Goal: Task Accomplishment & Management: Use online tool/utility

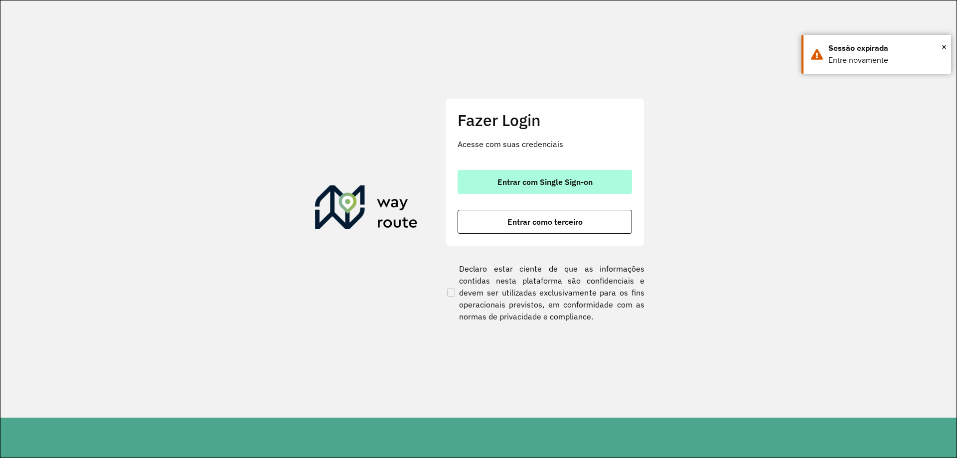
click at [543, 180] on span "Entrar com Single Sign-on" at bounding box center [545, 182] width 95 height 8
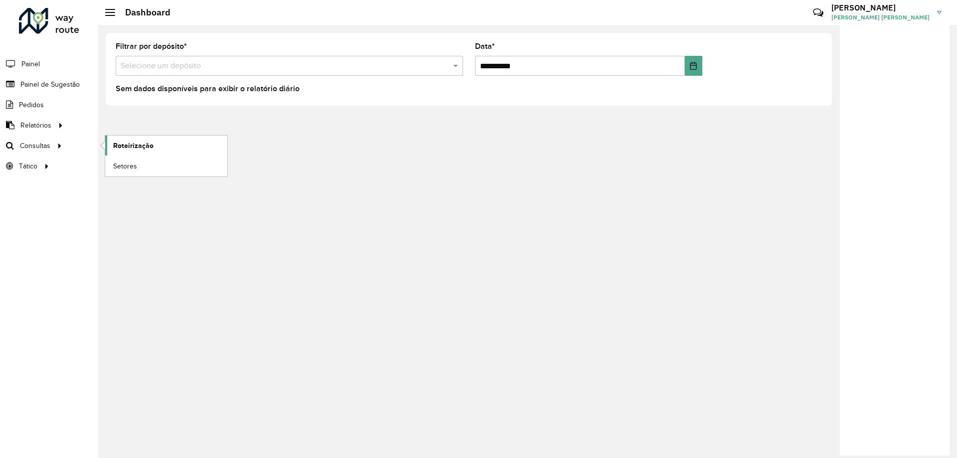
click at [126, 145] on span "Roteirização" at bounding box center [133, 146] width 40 height 10
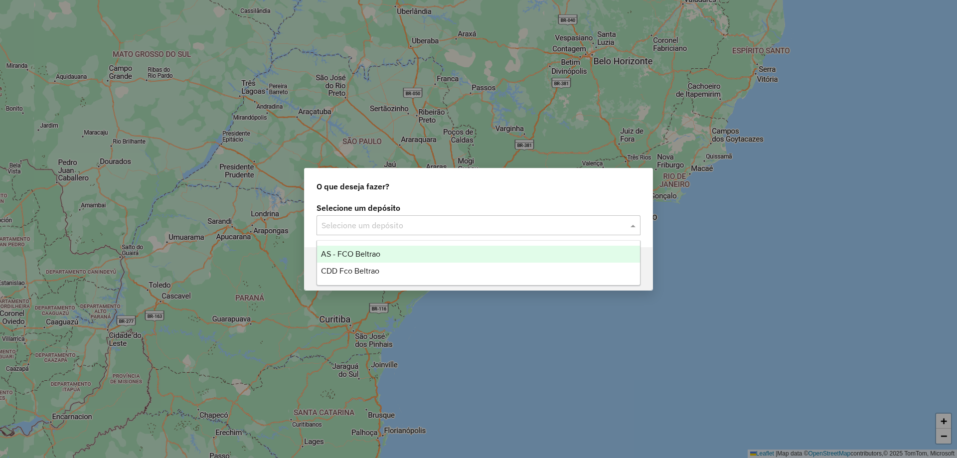
click at [408, 220] on input "text" at bounding box center [469, 226] width 294 height 12
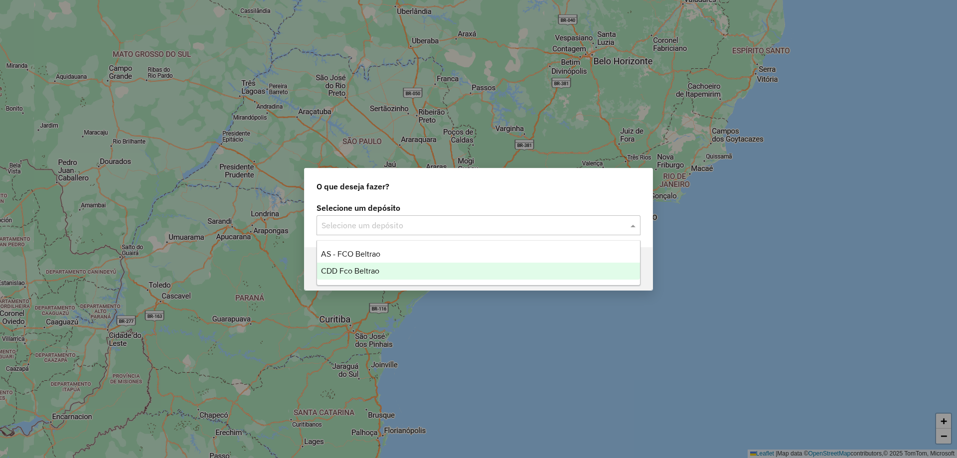
click at [350, 278] on div "CDD Fco Beltrao" at bounding box center [478, 271] width 323 height 17
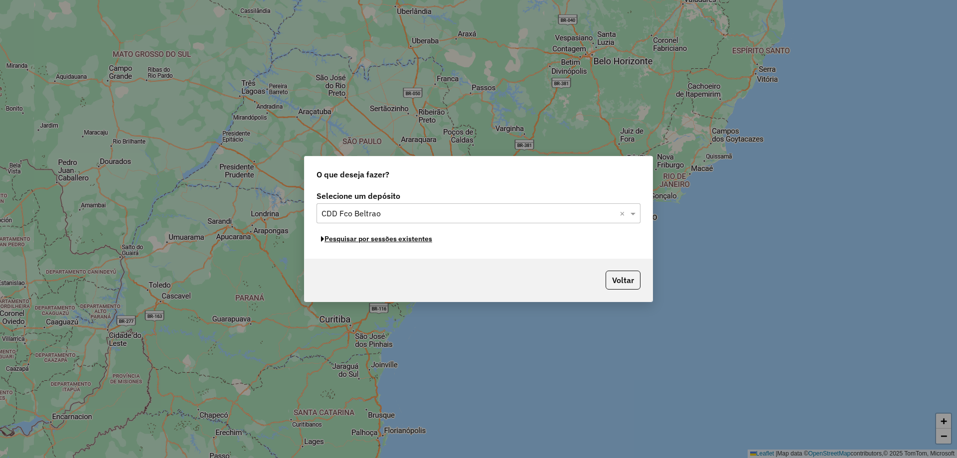
click at [390, 239] on button "Pesquisar por sessões existentes" at bounding box center [377, 238] width 120 height 15
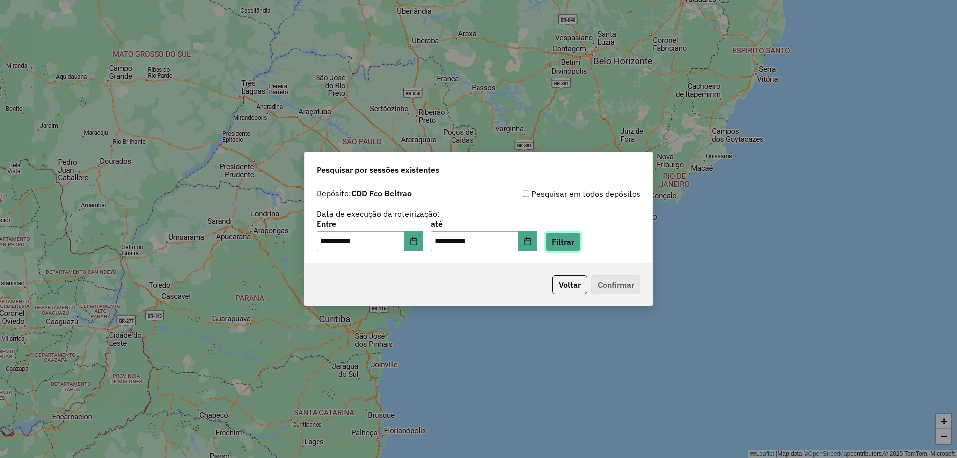
click at [572, 245] on button "Filtrar" at bounding box center [562, 241] width 35 height 19
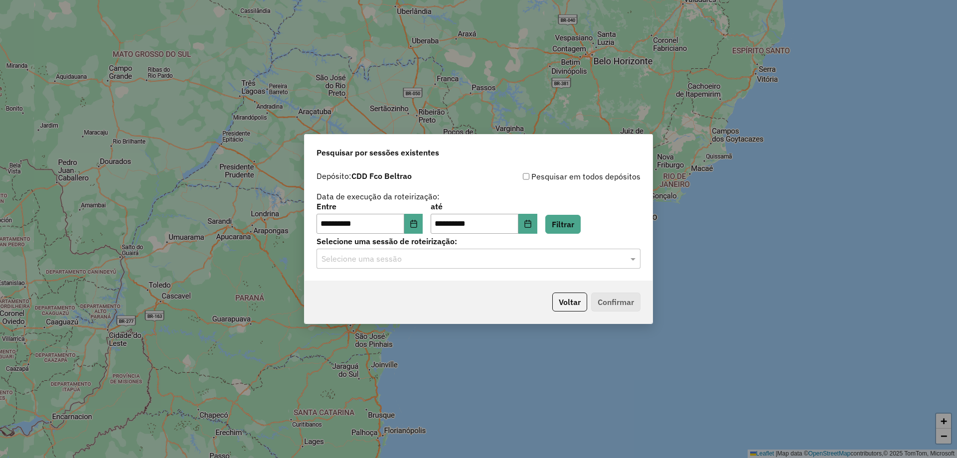
click at [418, 259] on input "text" at bounding box center [469, 259] width 294 height 12
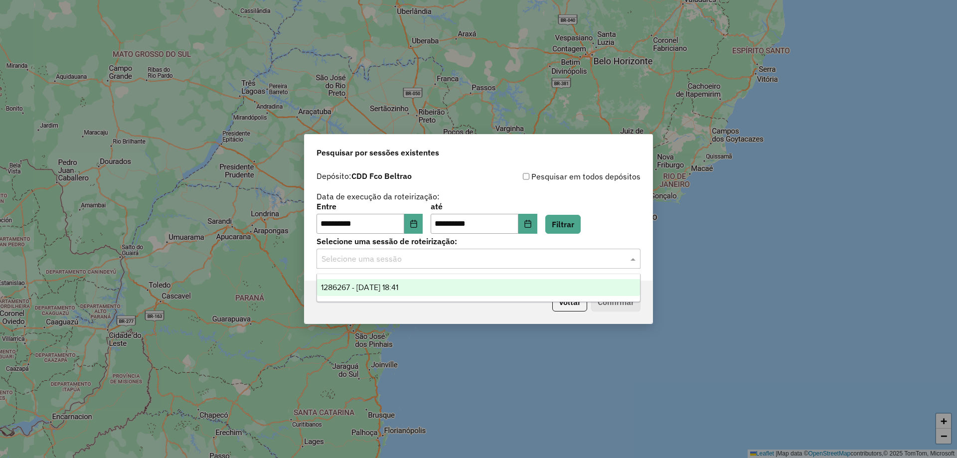
click at [367, 285] on span "1286267 - 01/10/2025 18:41" at bounding box center [359, 287] width 77 height 8
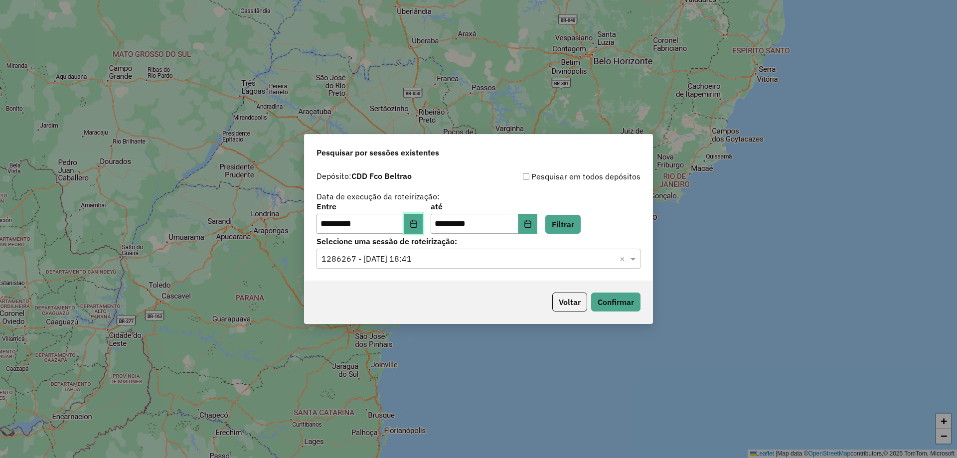
click at [418, 220] on icon "Choose Date" at bounding box center [414, 224] width 8 height 8
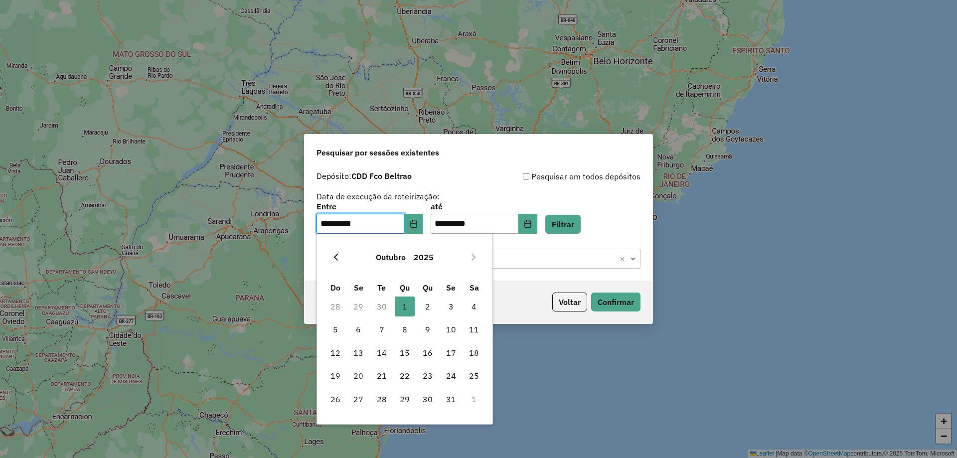
click at [335, 257] on icon "Previous Month" at bounding box center [336, 257] width 4 height 7
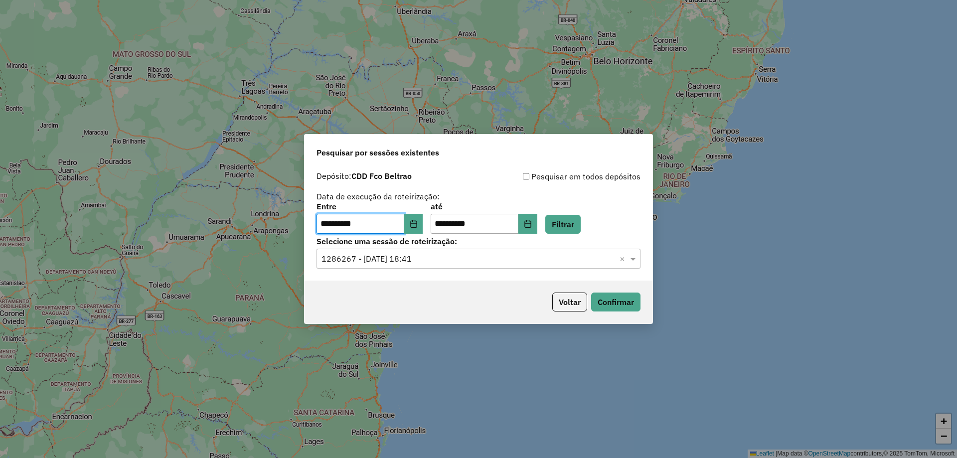
click at [628, 312] on div "Voltar Confirmar" at bounding box center [479, 302] width 348 height 43
click at [620, 302] on button "Confirmar" at bounding box center [615, 302] width 49 height 19
click at [625, 298] on button "Confirmar" at bounding box center [615, 302] width 49 height 19
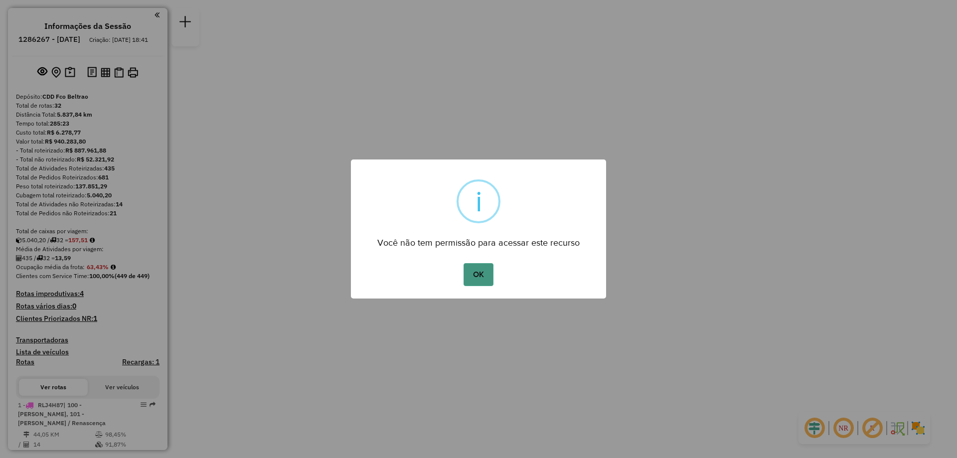
click at [484, 281] on button "OK" at bounding box center [478, 274] width 29 height 23
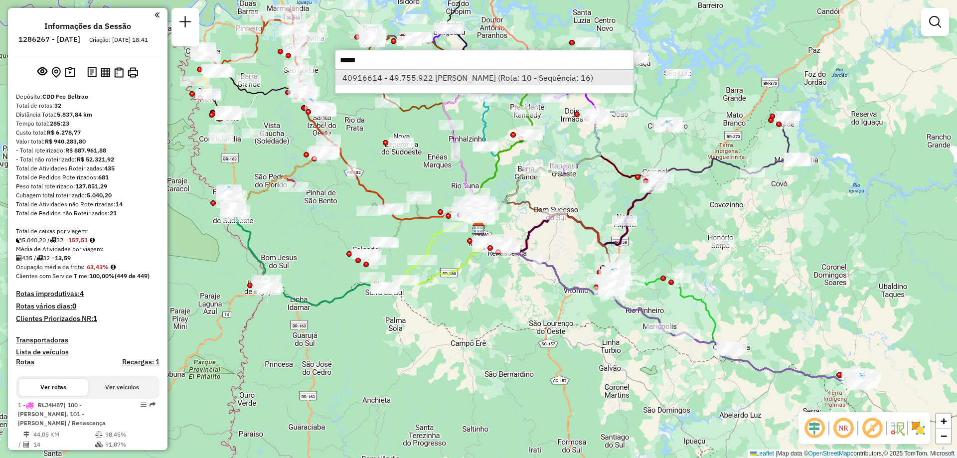
type input "*****"
click at [399, 74] on li "40916614 - 49.755.922 [PERSON_NAME] (Rota: 10 - Sequência: 16)" at bounding box center [485, 77] width 298 height 15
select select "**********"
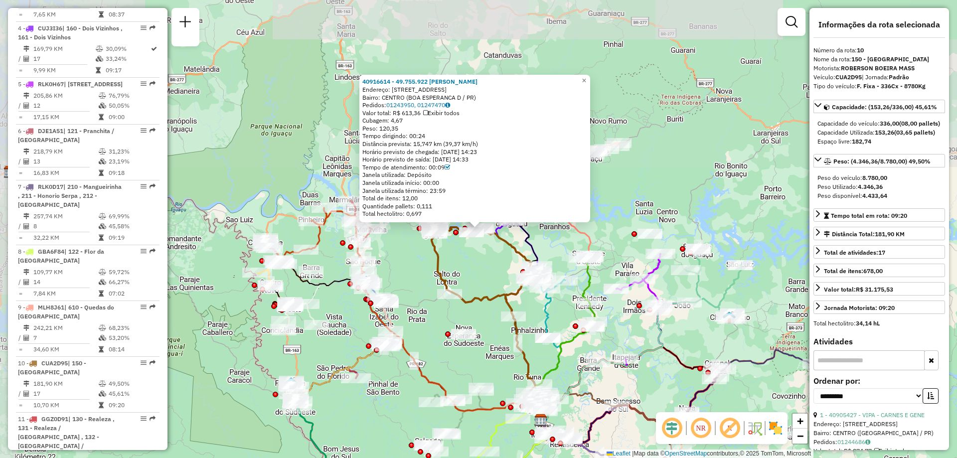
scroll to position [938, 0]
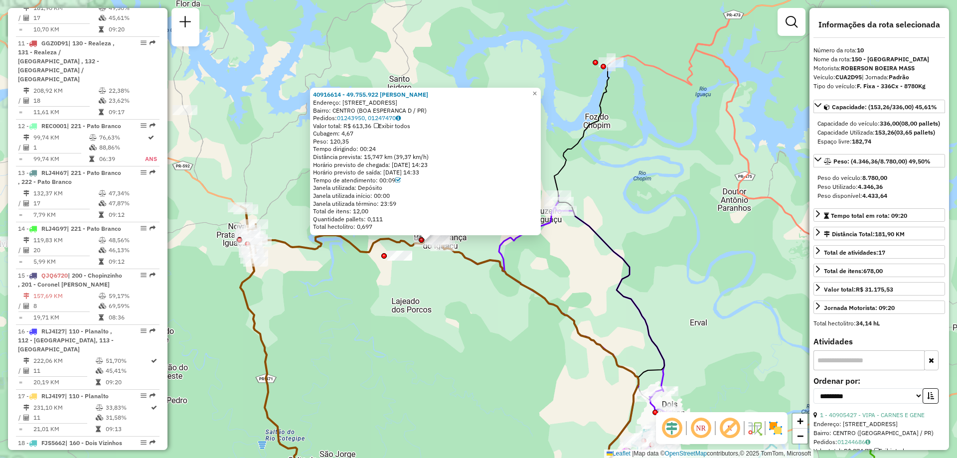
drag, startPoint x: 412, startPoint y: 239, endPoint x: 447, endPoint y: 282, distance: 54.6
click at [448, 301] on div "40916614 - 49.755.922 SILVANA D Endereço: [GEOGRAPHIC_DATA]: [GEOGRAPHIC_DATA] …" at bounding box center [478, 229] width 957 height 458
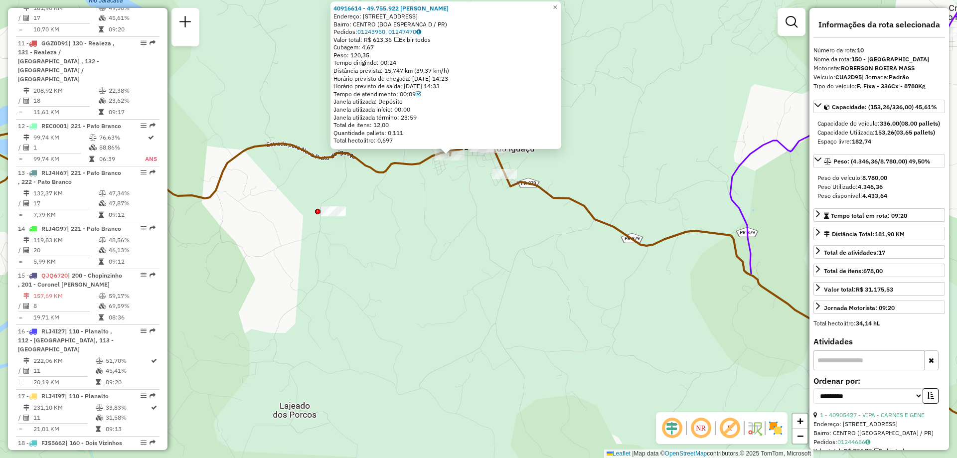
drag, startPoint x: 408, startPoint y: 154, endPoint x: 414, endPoint y: 161, distance: 9.2
click at [412, 159] on div "40916614 - 49.755.922 SILVANA D Endereço: [GEOGRAPHIC_DATA]: [GEOGRAPHIC_DATA] …" at bounding box center [478, 229] width 957 height 458
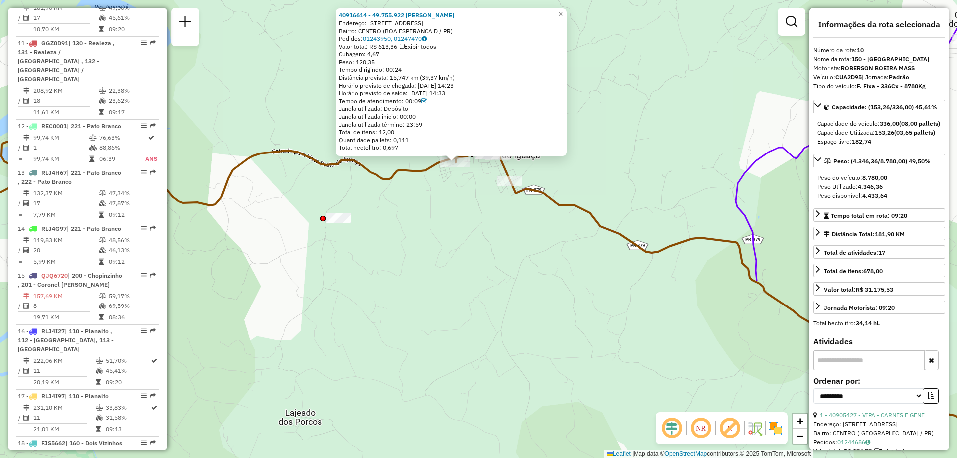
click at [417, 164] on div "40916614 - 49.755.922 SILVANA D Endereço: [GEOGRAPHIC_DATA]: [GEOGRAPHIC_DATA] …" at bounding box center [478, 229] width 957 height 458
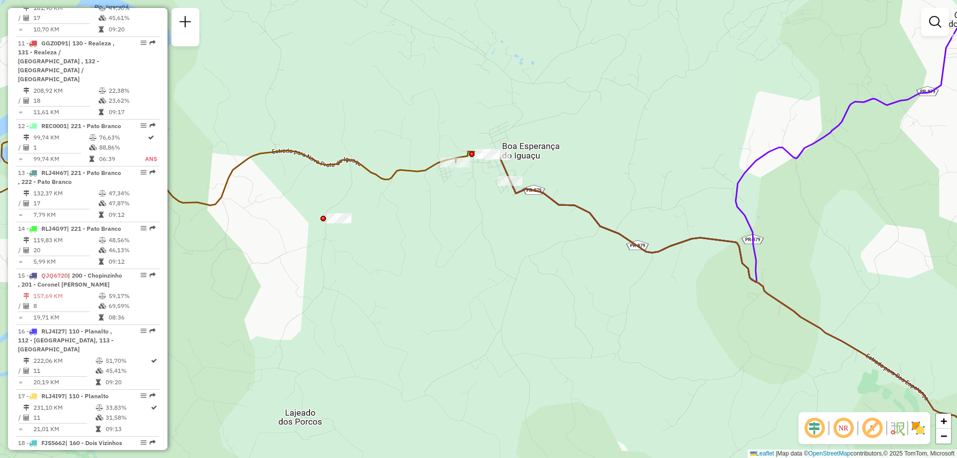
click at [421, 173] on icon at bounding box center [473, 321] width 1139 height 366
drag, startPoint x: 419, startPoint y: 168, endPoint x: 437, endPoint y: 171, distance: 18.2
click at [420, 169] on icon at bounding box center [474, 320] width 1140 height 368
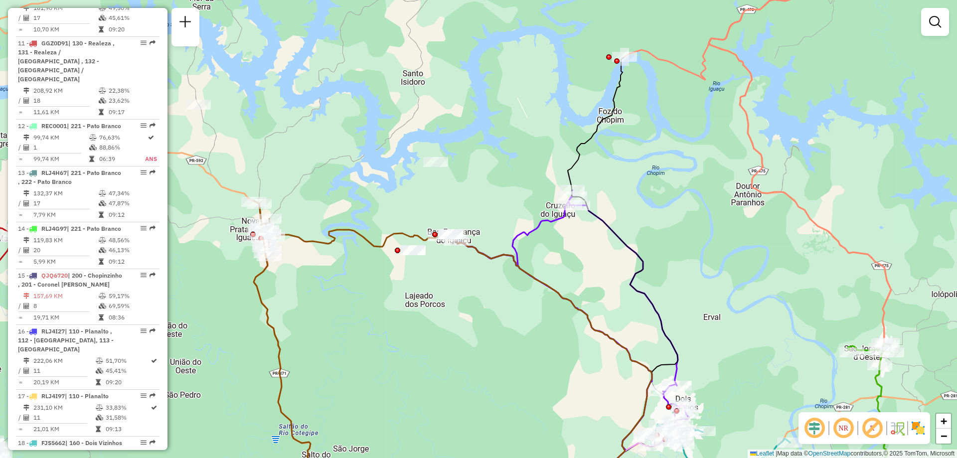
drag, startPoint x: 535, startPoint y: 225, endPoint x: 536, endPoint y: 231, distance: 6.0
click at [535, 225] on icon at bounding box center [570, 316] width 235 height 252
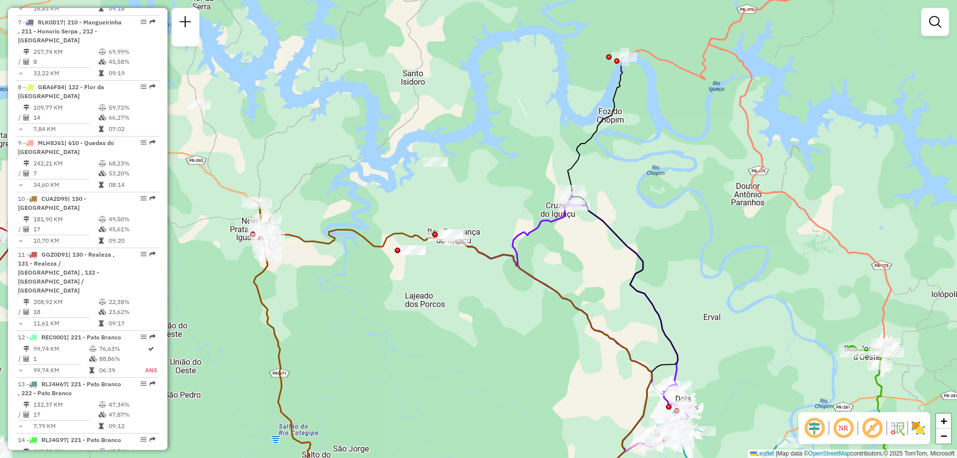
select select "**********"
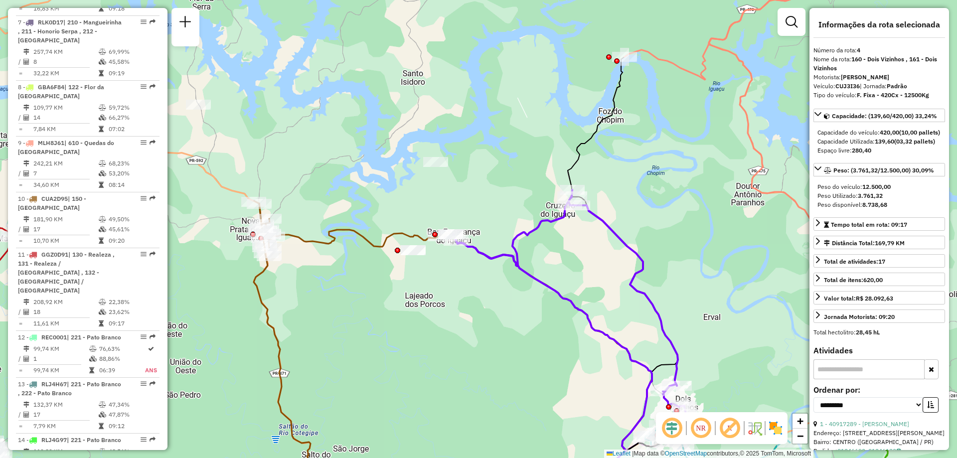
scroll to position [585, 0]
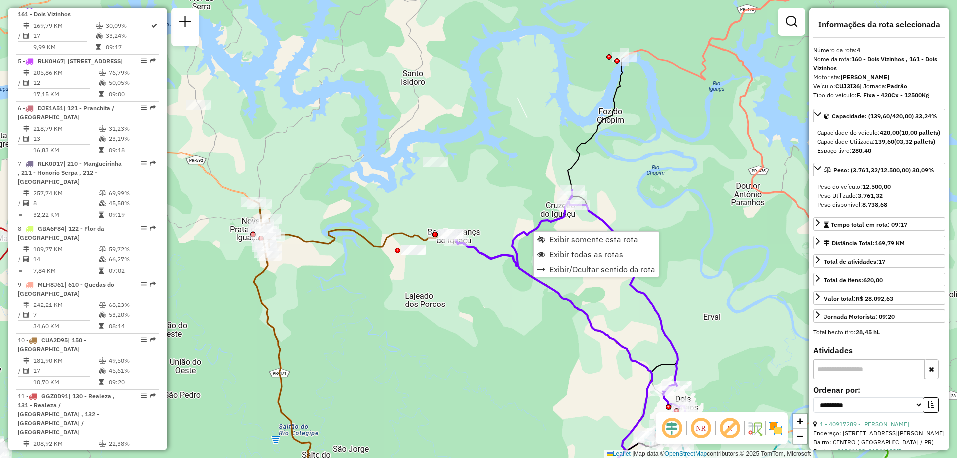
click at [664, 207] on div "Janela de atendimento Grade de atendimento Capacidade Transportadoras Veículos …" at bounding box center [478, 229] width 957 height 458
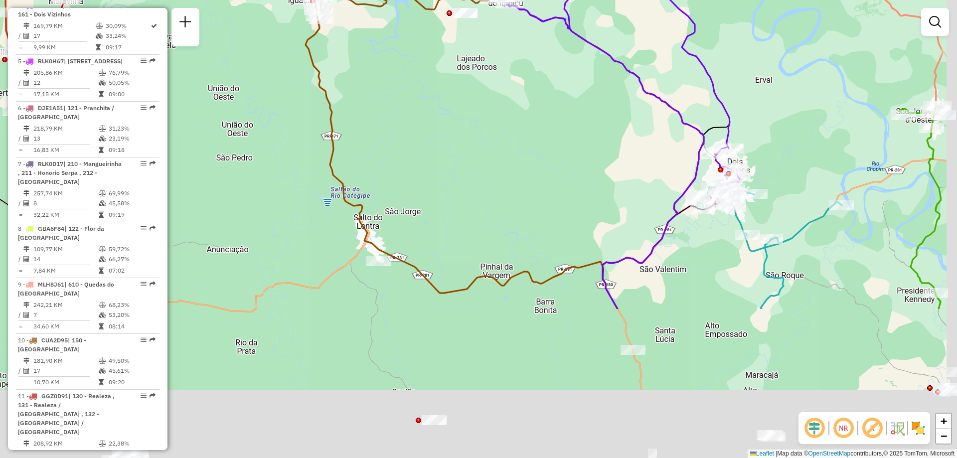
drag, startPoint x: 603, startPoint y: 294, endPoint x: 493, endPoint y: 101, distance: 222.2
click at [493, 101] on div "Janela de atendimento Grade de atendimento Capacidade Transportadoras Veículos …" at bounding box center [478, 229] width 957 height 458
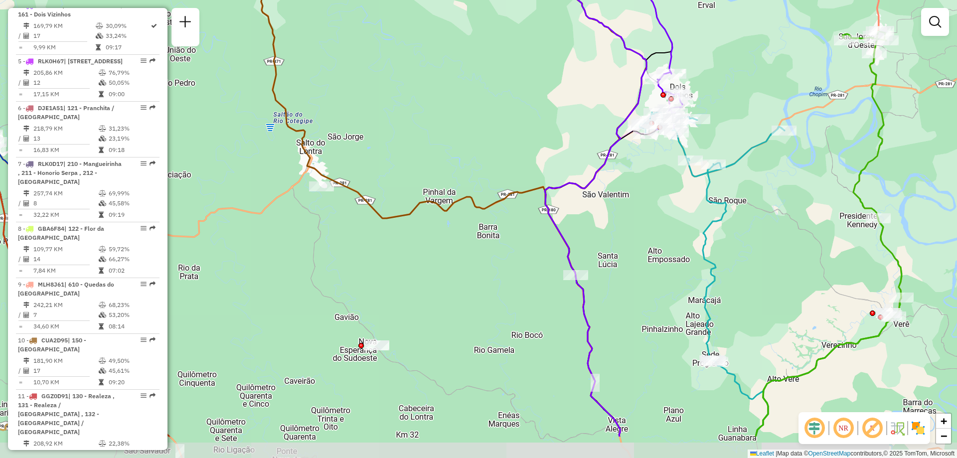
drag, startPoint x: 599, startPoint y: 291, endPoint x: 555, endPoint y: 251, distance: 58.9
click at [554, 234] on icon at bounding box center [549, 183] width 196 height 508
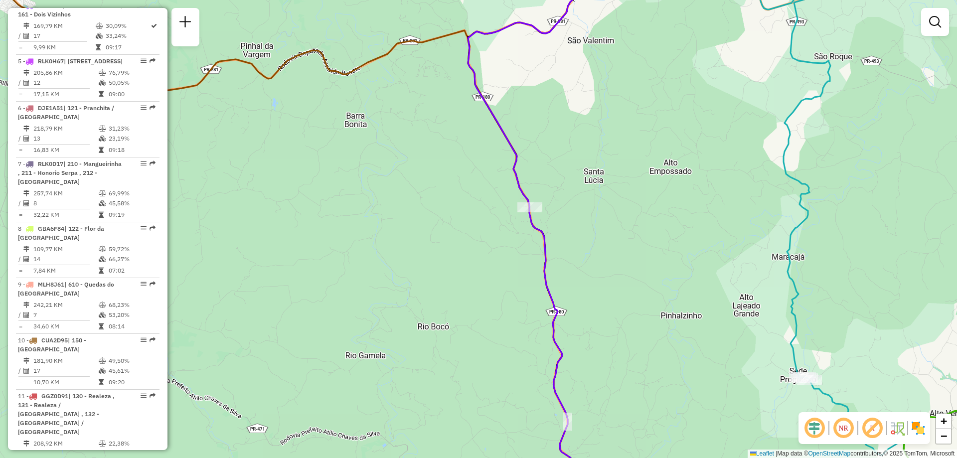
click at [440, 37] on icon at bounding box center [299, 229] width 626 height 550
click at [439, 38] on icon at bounding box center [300, 229] width 625 height 550
select select "**********"
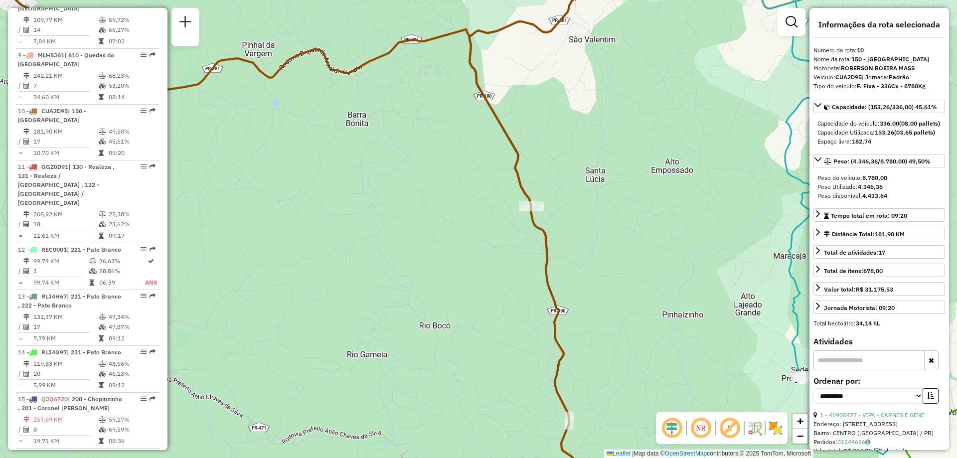
scroll to position [938, 0]
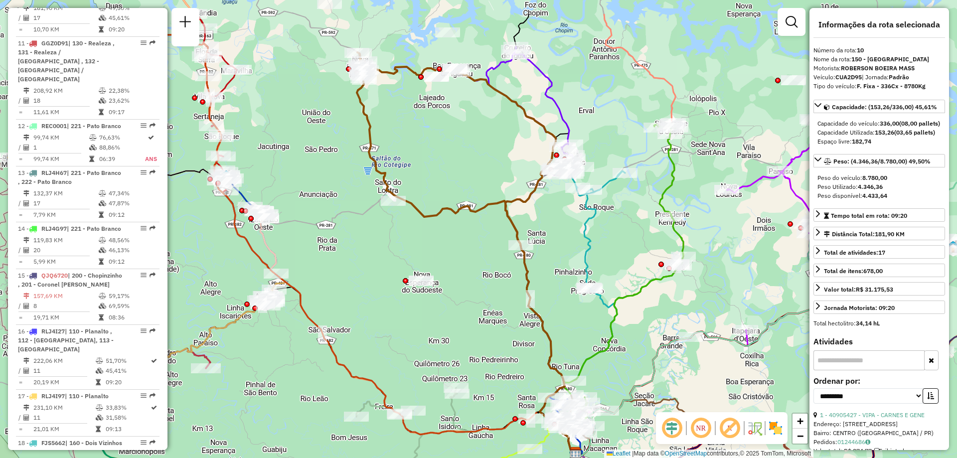
drag, startPoint x: 542, startPoint y: 154, endPoint x: 522, endPoint y: 209, distance: 59.3
click at [522, 209] on icon at bounding box center [456, 148] width 198 height 193
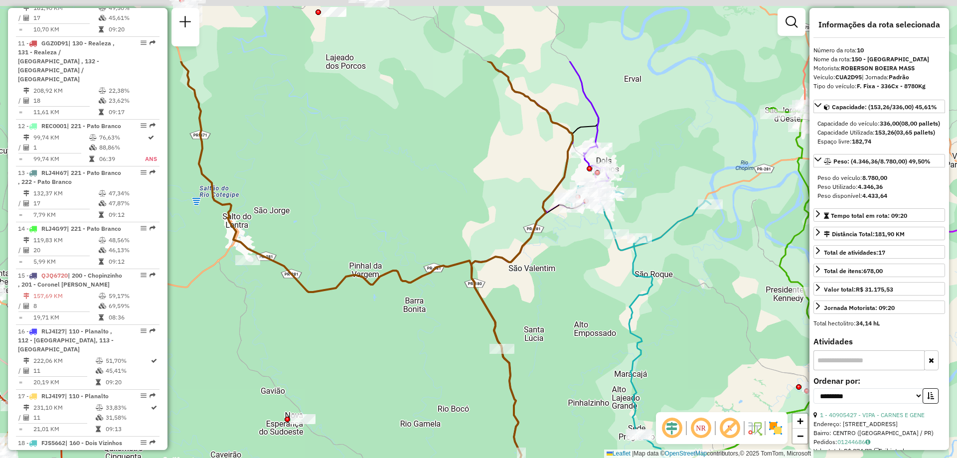
drag, startPoint x: 522, startPoint y: 96, endPoint x: 518, endPoint y: 134, distance: 38.2
click at [504, 198] on div "Janela de atendimento Grade de atendimento Capacidade Transportadoras Veículos …" at bounding box center [478, 229] width 957 height 458
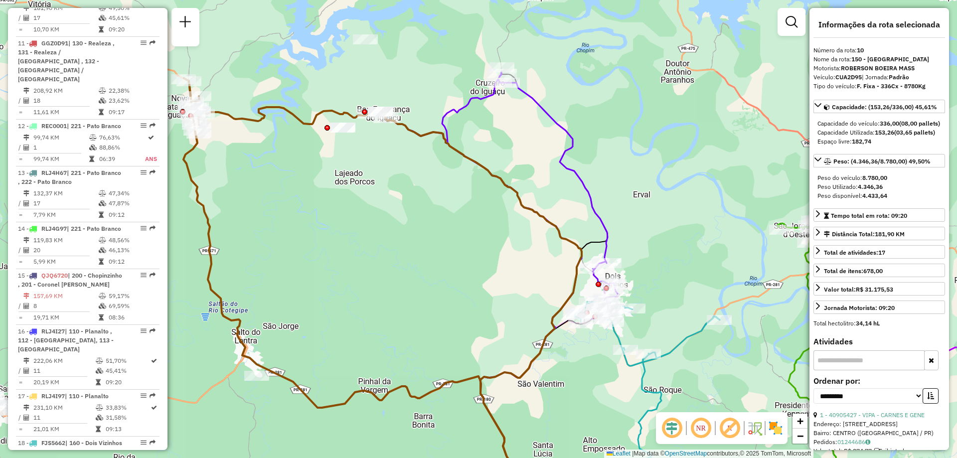
drag, startPoint x: 514, startPoint y: 149, endPoint x: 532, endPoint y: 229, distance: 82.4
click at [536, 231] on div "Janela de atendimento Grade de atendimento Capacidade Transportadoras Veículos …" at bounding box center [478, 229] width 957 height 458
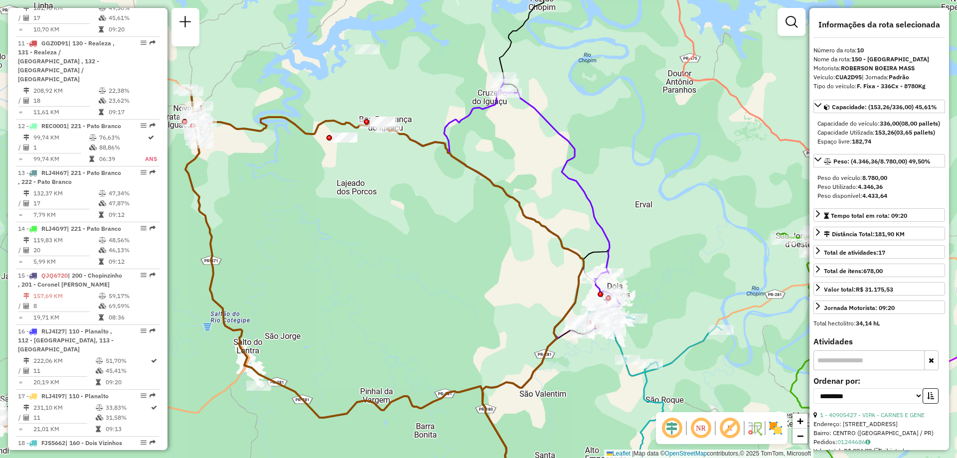
click at [569, 174] on icon at bounding box center [502, 203] width 235 height 252
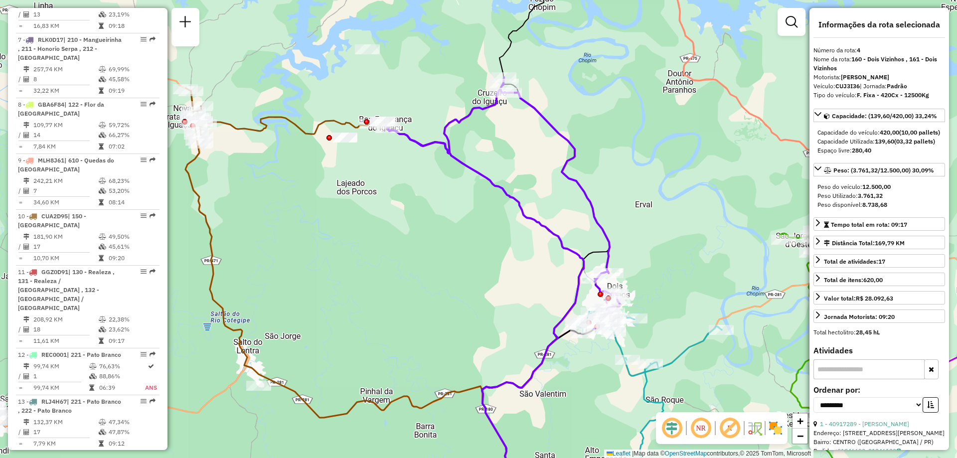
scroll to position [585, 0]
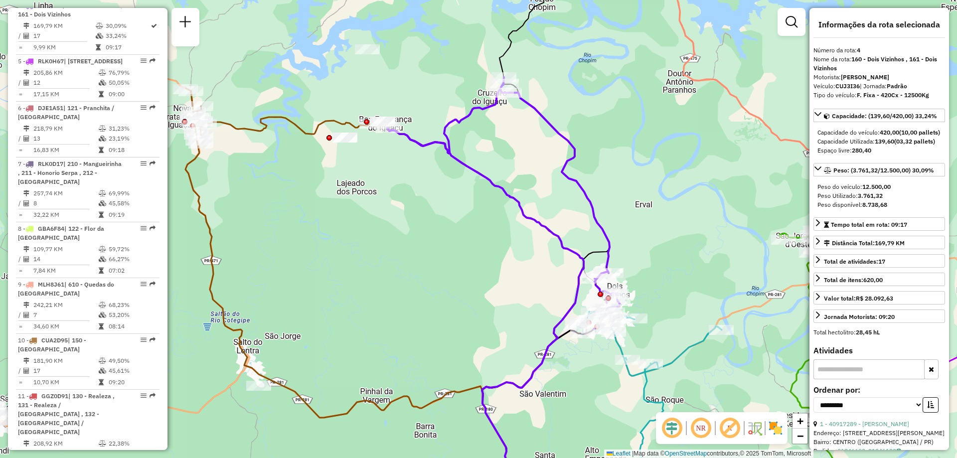
click at [679, 358] on icon at bounding box center [649, 408] width 145 height 192
click at [667, 358] on icon at bounding box center [647, 408] width 145 height 192
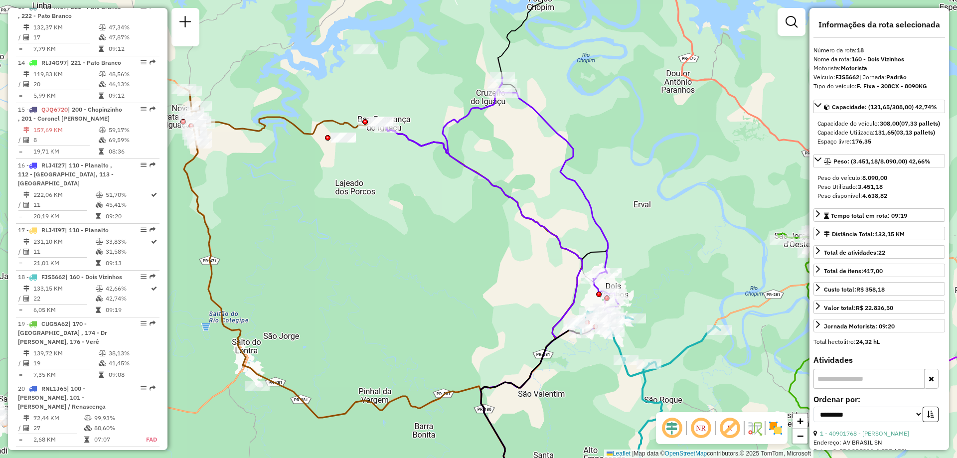
scroll to position [1385, 0]
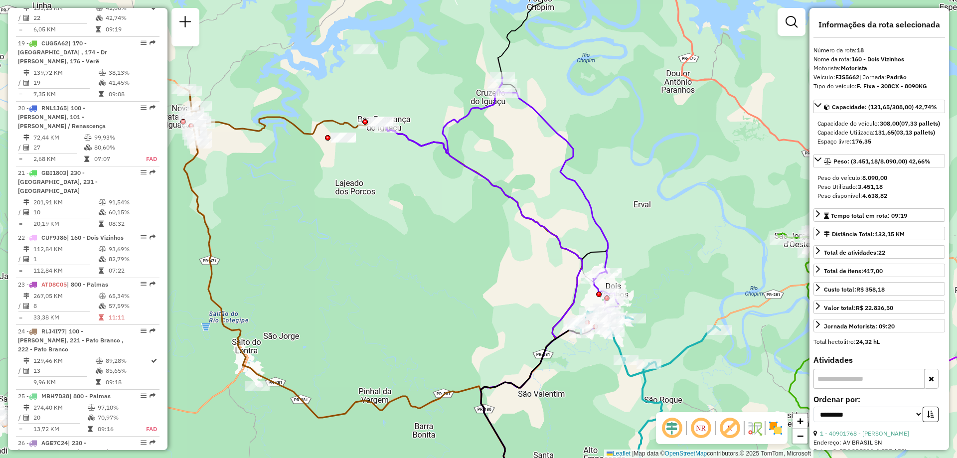
click at [689, 348] on icon at bounding box center [647, 408] width 145 height 192
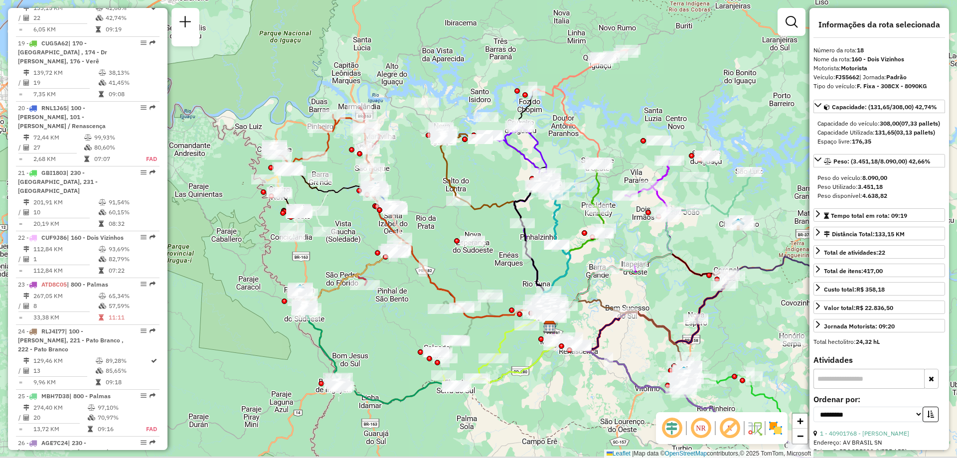
drag, startPoint x: 556, startPoint y: 306, endPoint x: 523, endPoint y: 263, distance: 54.0
click at [521, 262] on div "Janela de atendimento Grade de atendimento Capacidade Transportadoras Veículos …" at bounding box center [478, 229] width 957 height 458
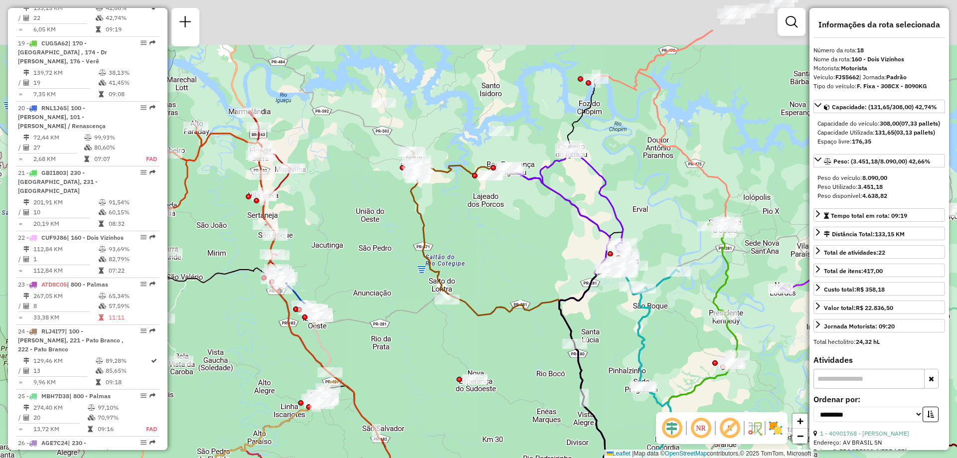
drag, startPoint x: 480, startPoint y: 149, endPoint x: 504, endPoint y: 236, distance: 90.8
click at [504, 236] on div "Janela de atendimento Grade de atendimento Capacidade Transportadoras Veículos …" at bounding box center [478, 229] width 957 height 458
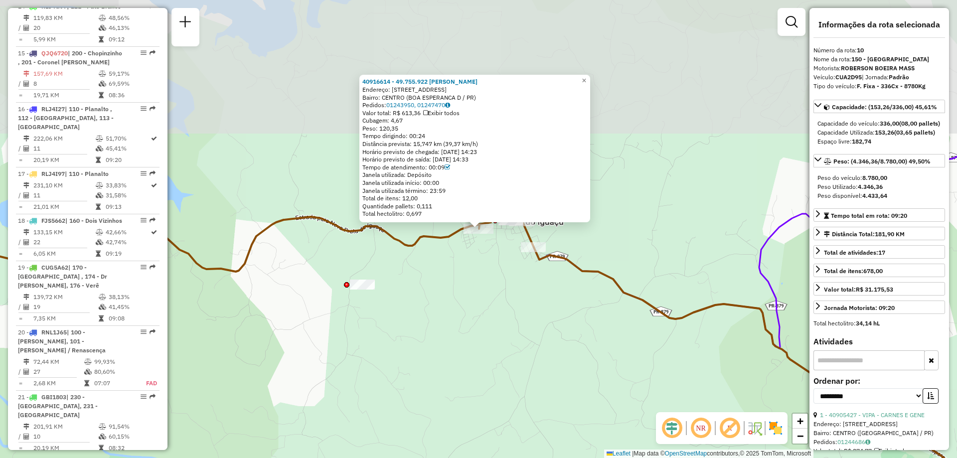
scroll to position [938, 0]
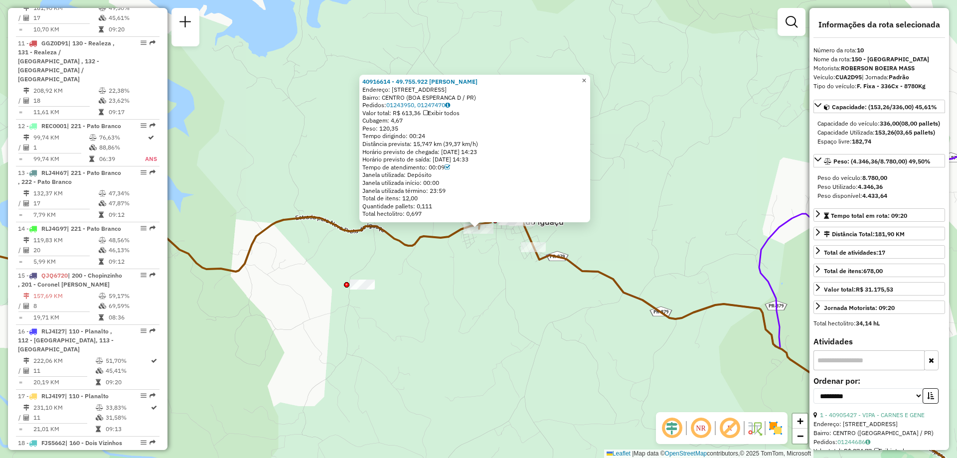
click at [586, 79] on span "×" at bounding box center [584, 80] width 4 height 8
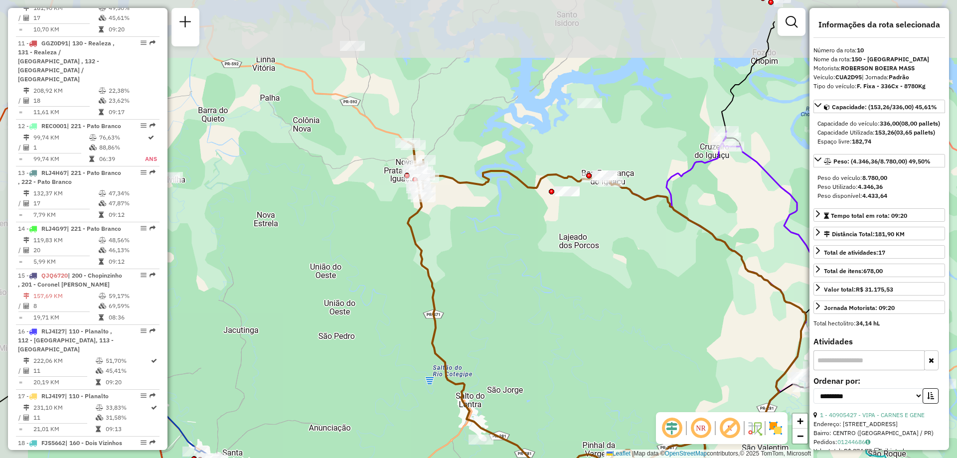
drag, startPoint x: 350, startPoint y: 203, endPoint x: 429, endPoint y: 215, distance: 79.7
click at [443, 260] on div "Janela de atendimento Grade de atendimento Capacidade Transportadoras Veículos …" at bounding box center [478, 229] width 957 height 458
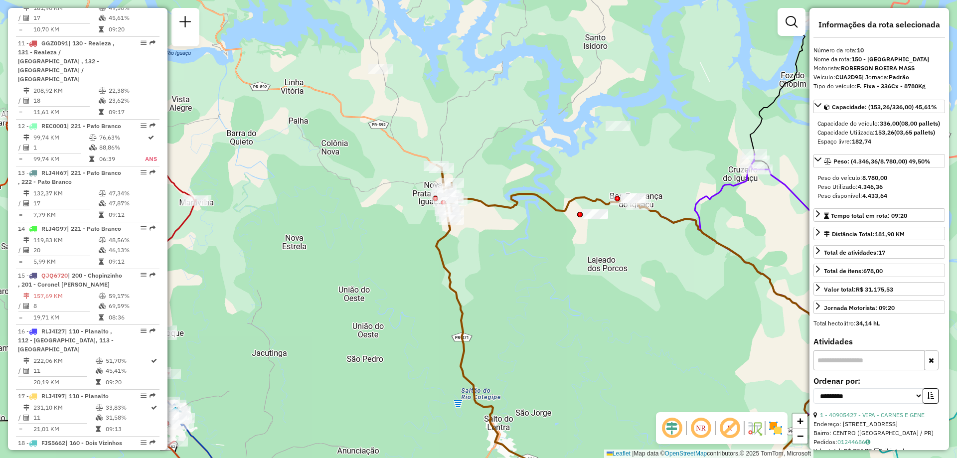
drag, startPoint x: 607, startPoint y: 211, endPoint x: 516, endPoint y: 219, distance: 91.6
click at [516, 219] on div "Janela de atendimento Grade de atendimento Capacidade Transportadoras Veículos …" at bounding box center [478, 229] width 957 height 458
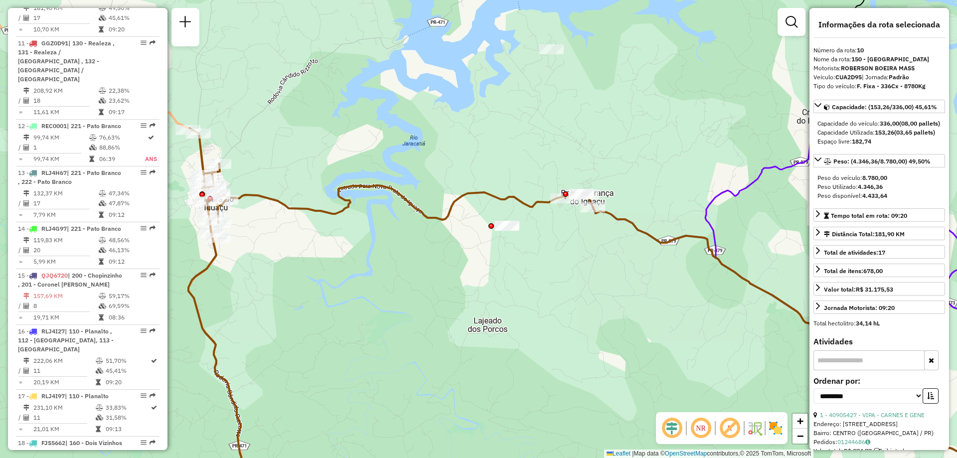
drag, startPoint x: 606, startPoint y: 241, endPoint x: 586, endPoint y: 248, distance: 20.7
click at [586, 247] on div "Janela de atendimento Grade de atendimento Capacidade Transportadoras Veículos …" at bounding box center [478, 229] width 957 height 458
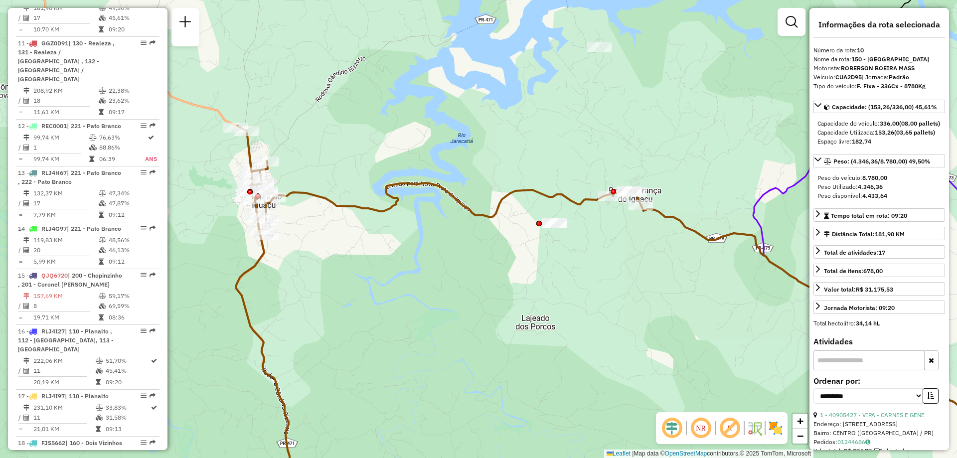
drag, startPoint x: 352, startPoint y: 286, endPoint x: 412, endPoint y: 275, distance: 60.8
click at [413, 275] on div "Janela de atendimento Grade de atendimento Capacidade Transportadoras Veículos …" at bounding box center [478, 229] width 957 height 458
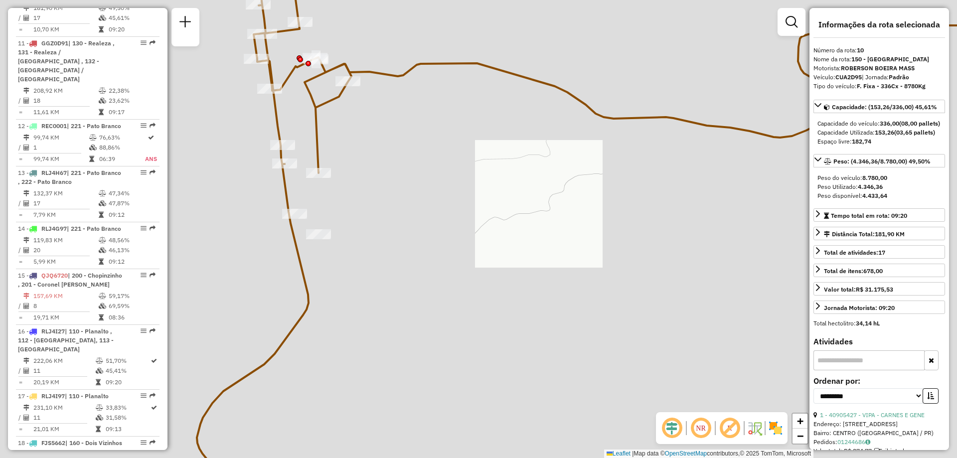
drag, startPoint x: 328, startPoint y: 227, endPoint x: 325, endPoint y: 231, distance: 5.4
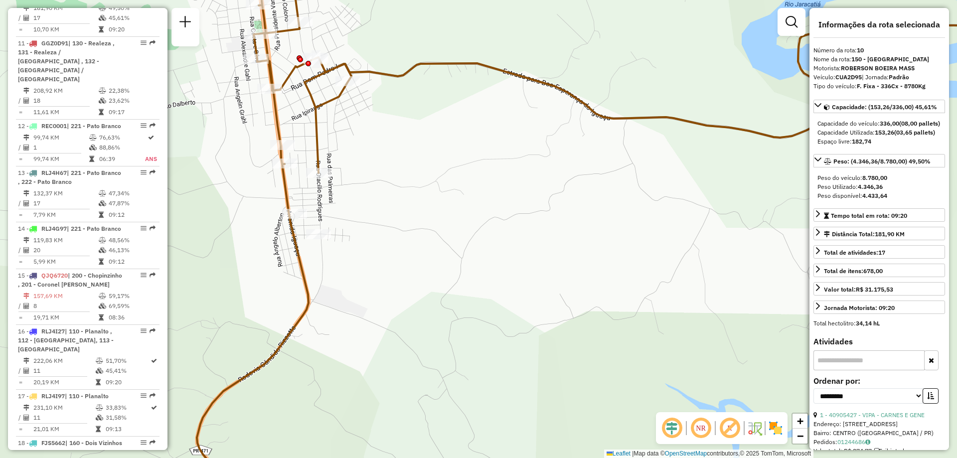
click at [325, 231] on div "Janela de atendimento Grade de atendimento Capacidade Transportadoras Veículos …" at bounding box center [478, 229] width 957 height 458
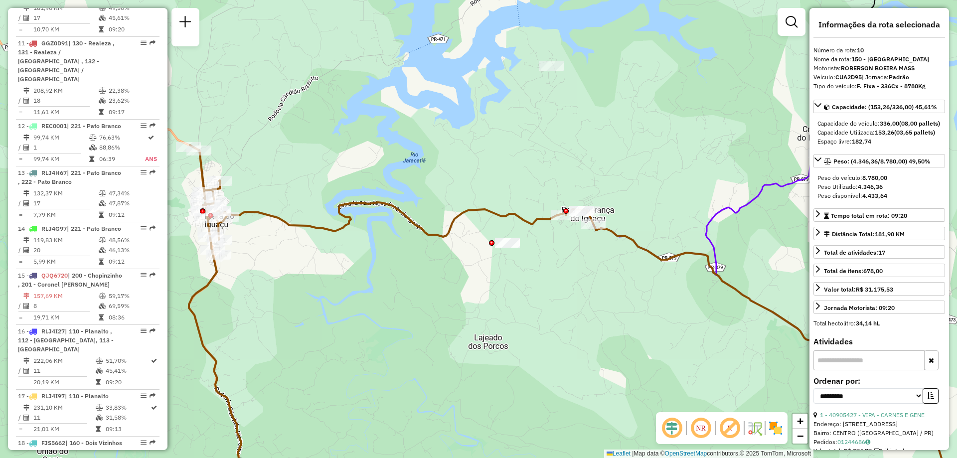
drag, startPoint x: 479, startPoint y: 202, endPoint x: 379, endPoint y: 208, distance: 100.4
click at [379, 208] on icon at bounding box center [568, 304] width 756 height 319
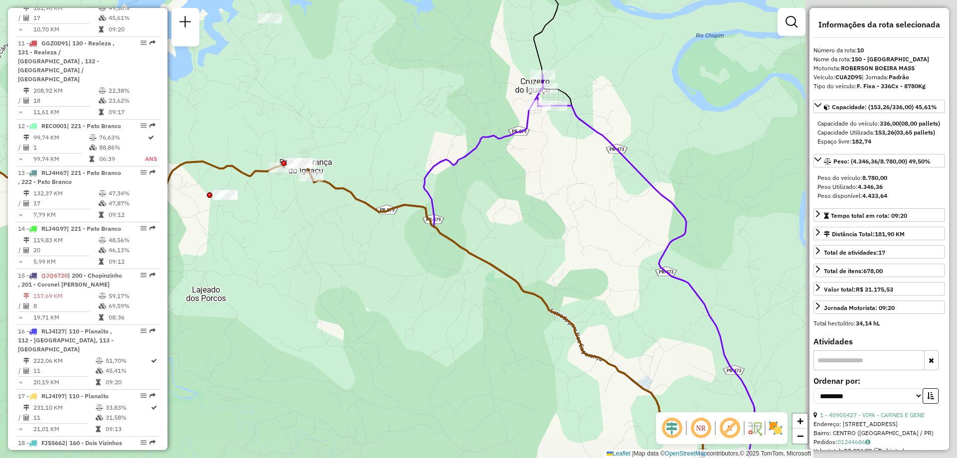
drag, startPoint x: 634, startPoint y: 188, endPoint x: 375, endPoint y: 180, distance: 258.9
click at [376, 180] on div "Janela de atendimento Grade de atendimento Capacidade Transportadoras Veículos …" at bounding box center [478, 229] width 957 height 458
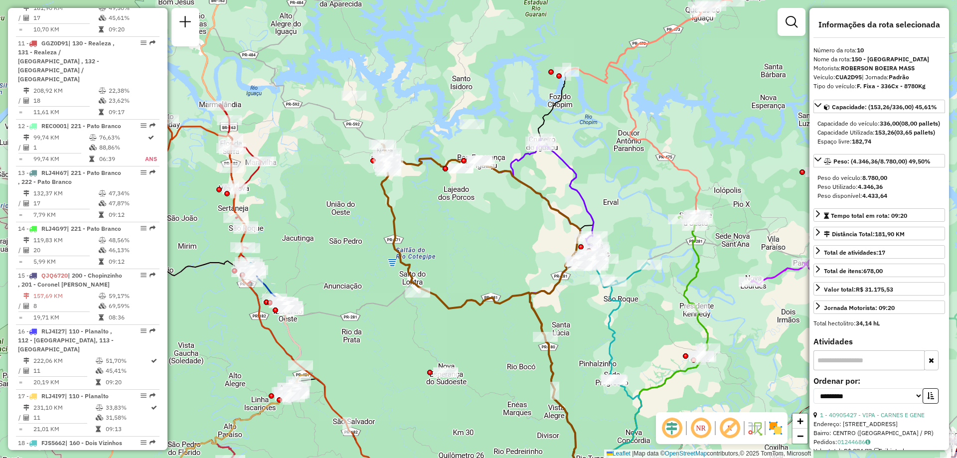
click at [574, 175] on icon at bounding box center [539, 202] width 117 height 126
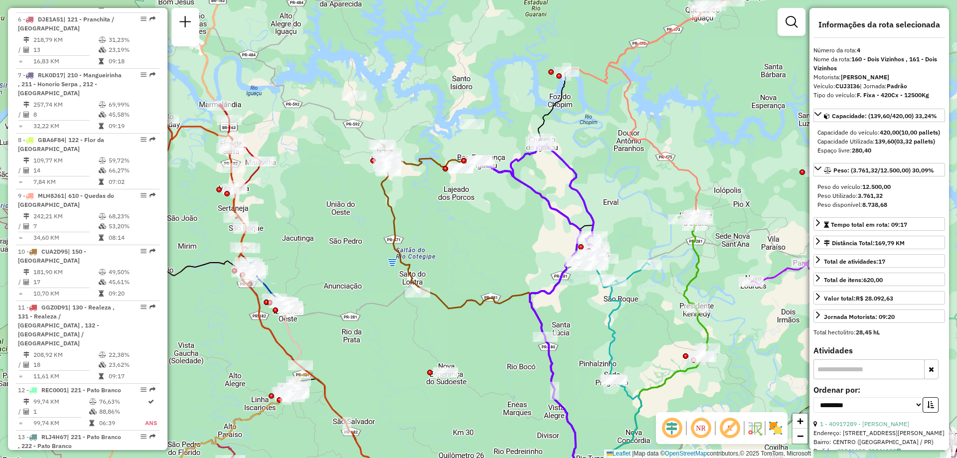
scroll to position [585, 0]
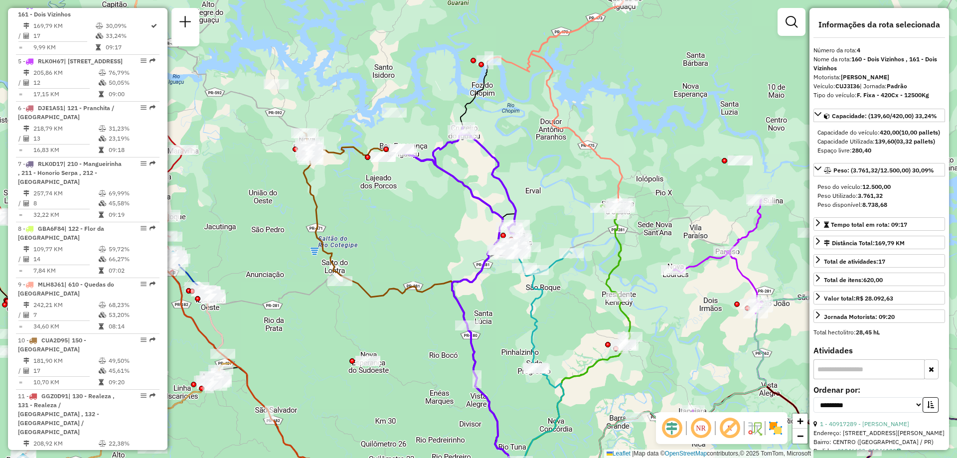
drag, startPoint x: 285, startPoint y: 198, endPoint x: 375, endPoint y: 179, distance: 92.3
click at [376, 180] on icon at bounding box center [408, 327] width 208 height 342
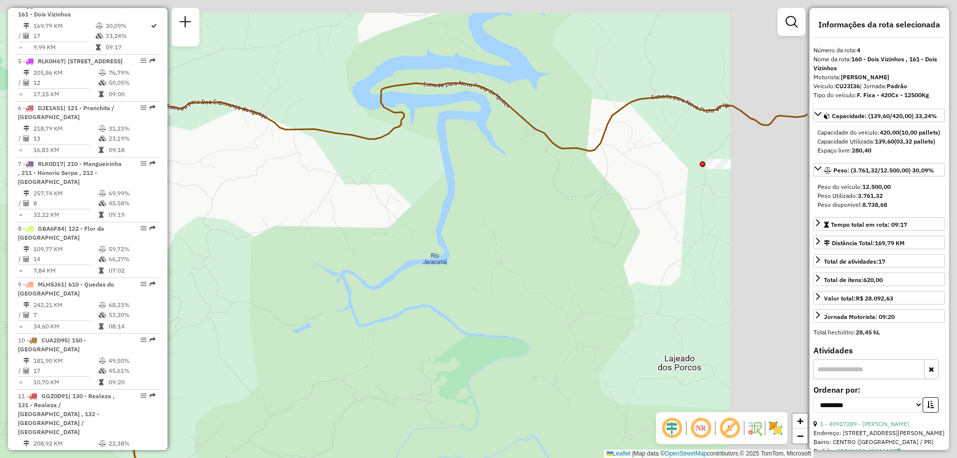
drag, startPoint x: 672, startPoint y: 144, endPoint x: 468, endPoint y: 186, distance: 208.7
click at [430, 208] on div "Janela de atendimento Grade de atendimento Capacidade Transportadoras Veículos …" at bounding box center [478, 229] width 957 height 458
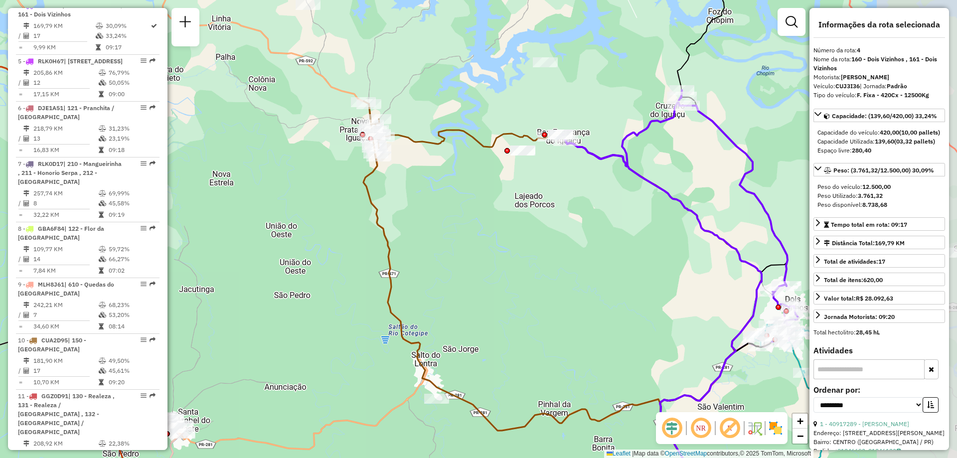
drag, startPoint x: 653, startPoint y: 153, endPoint x: 573, endPoint y: 153, distance: 80.3
click at [566, 162] on div "Janela de atendimento Grade de atendimento Capacidade Transportadoras Veículos …" at bounding box center [478, 229] width 957 height 458
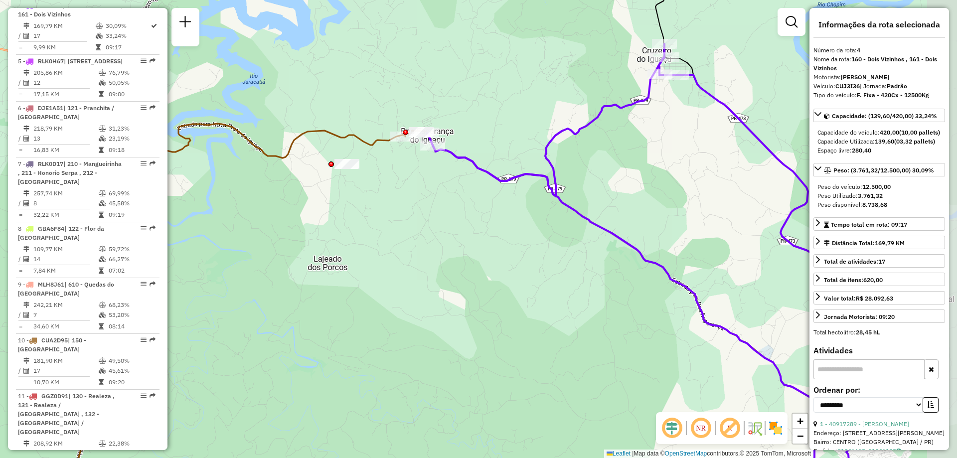
drag, startPoint x: 696, startPoint y: 178, endPoint x: 528, endPoint y: 177, distance: 167.5
click at [527, 176] on icon at bounding box center [661, 270] width 469 height 452
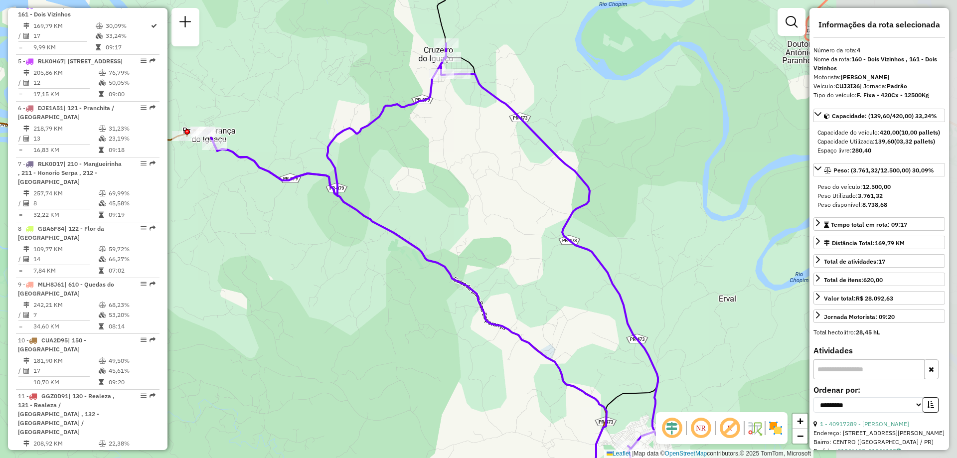
drag, startPoint x: 589, startPoint y: 163, endPoint x: 384, endPoint y: 161, distance: 204.9
click at [384, 161] on div "Janela de atendimento Grade de atendimento Capacidade Transportadoras Veículos …" at bounding box center [478, 229] width 957 height 458
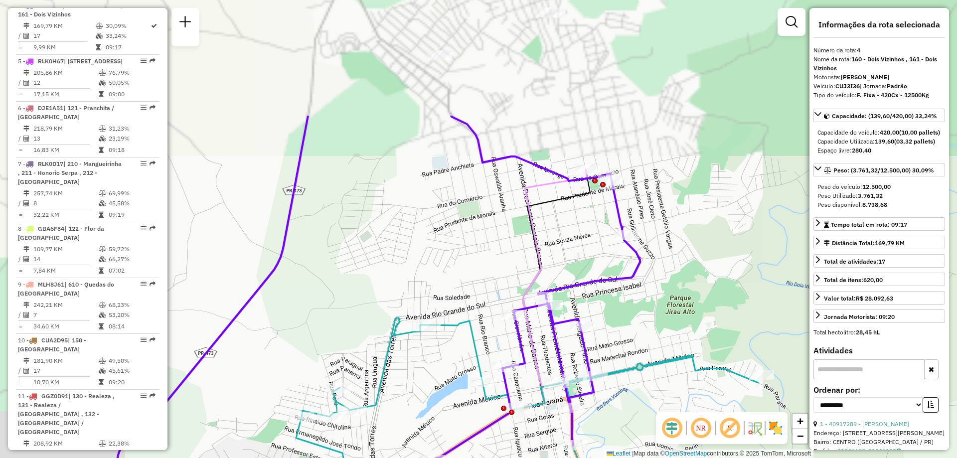
drag, startPoint x: 484, startPoint y: 184, endPoint x: 559, endPoint y: 247, distance: 98.4
click at [576, 263] on div "Janela de atendimento Grade de atendimento Capacidade Transportadoras Veículos …" at bounding box center [478, 229] width 957 height 458
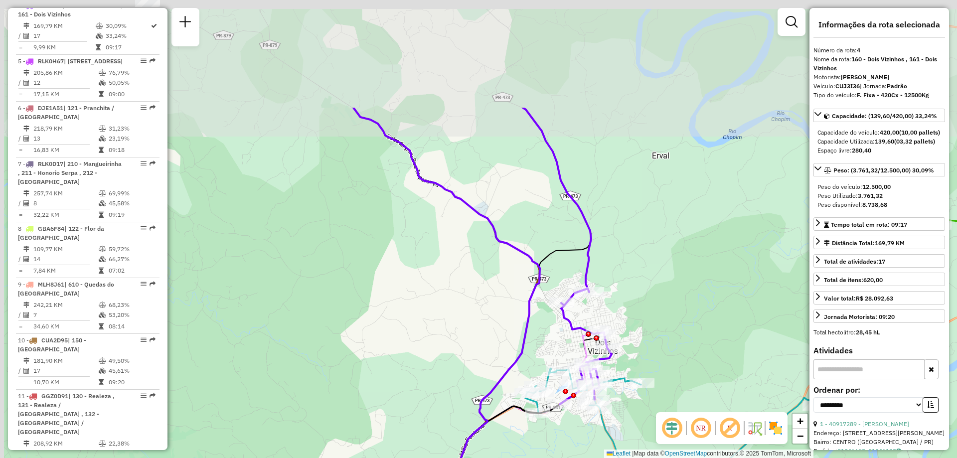
drag, startPoint x: 388, startPoint y: 136, endPoint x: 395, endPoint y: 144, distance: 10.6
click at [460, 272] on div "Janela de atendimento Grade de atendimento Capacidade Transportadoras Veículos …" at bounding box center [478, 229] width 957 height 458
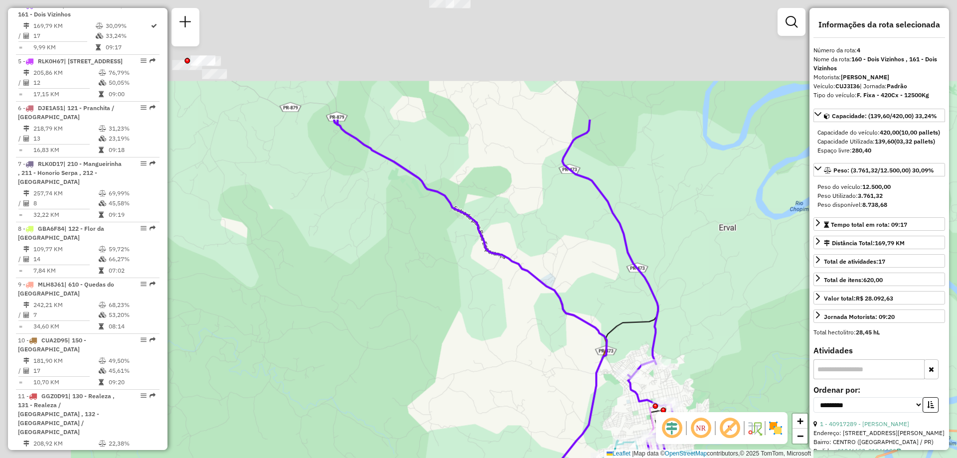
drag, startPoint x: 371, startPoint y: 146, endPoint x: 498, endPoint y: 272, distance: 179.4
click at [503, 293] on div "Janela de atendimento Grade de atendimento Capacidade Transportadoras Veículos …" at bounding box center [478, 229] width 957 height 458
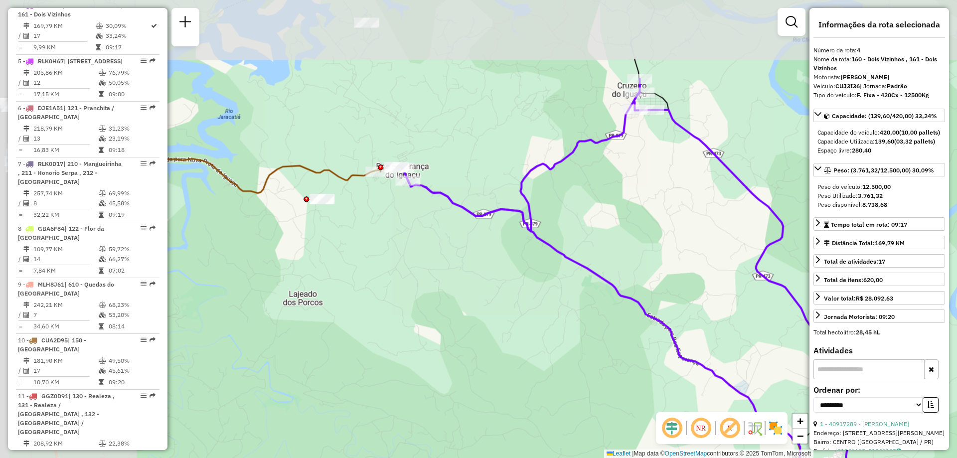
drag, startPoint x: 434, startPoint y: 196, endPoint x: 569, endPoint y: 253, distance: 146.8
click at [572, 258] on icon at bounding box center [604, 394] width 392 height 429
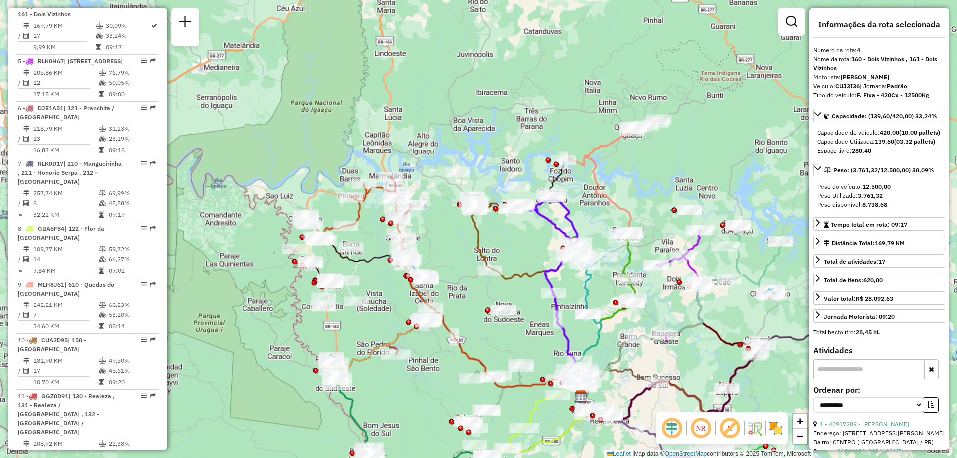
drag, startPoint x: 564, startPoint y: 178, endPoint x: 493, endPoint y: 304, distance: 144.4
click at [501, 283] on icon at bounding box center [526, 301] width 109 height 189
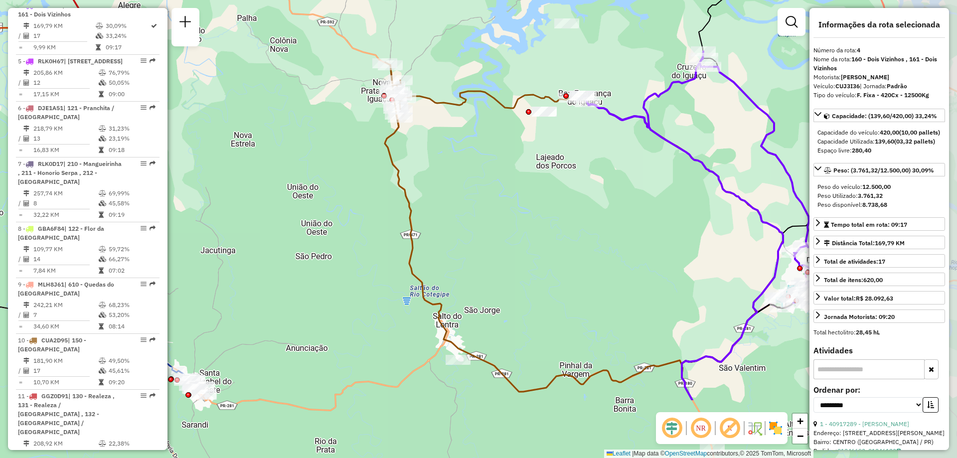
drag, startPoint x: 613, startPoint y: 281, endPoint x: 517, endPoint y: 180, distance: 138.9
click at [517, 180] on div "Janela de atendimento Grade de atendimento Capacidade Transportadoras Veículos …" at bounding box center [478, 229] width 957 height 458
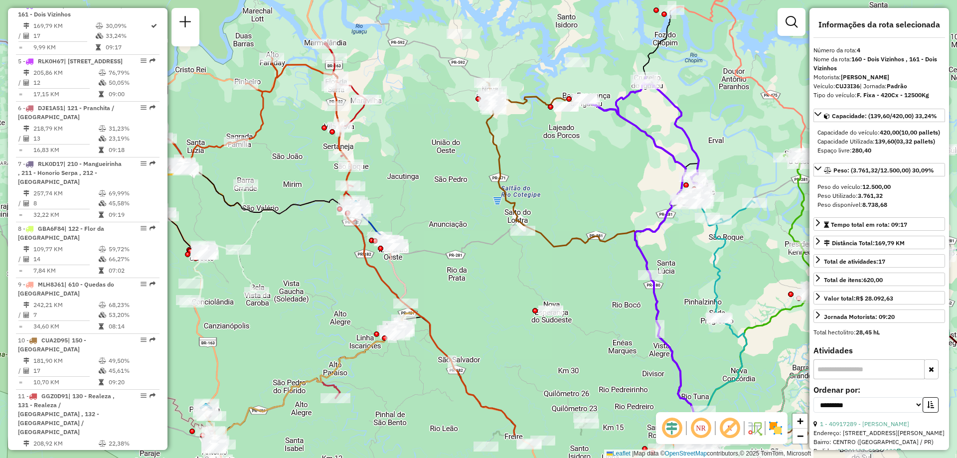
drag, startPoint x: 447, startPoint y: 249, endPoint x: 464, endPoint y: 208, distance: 44.3
click at [464, 208] on div "Janela de atendimento Grade de atendimento Capacidade Transportadoras Veículos …" at bounding box center [478, 229] width 957 height 458
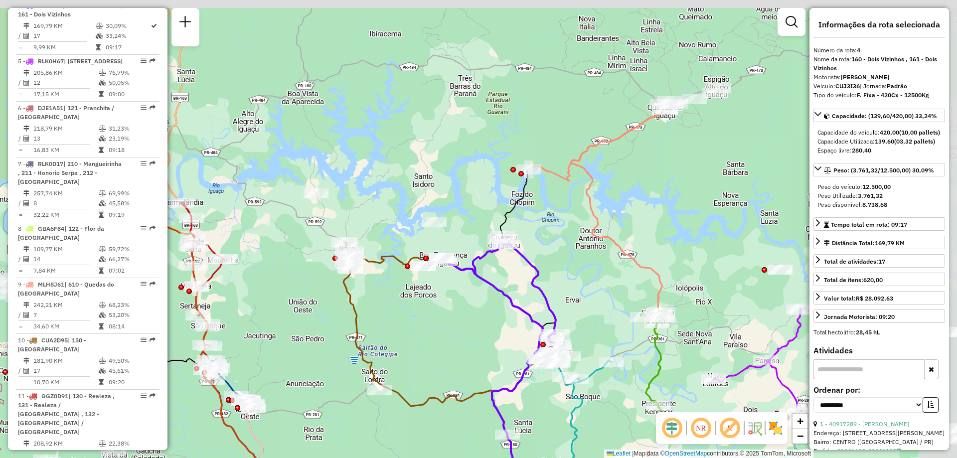
drag, startPoint x: 597, startPoint y: 136, endPoint x: 433, endPoint y: 306, distance: 236.6
click at [433, 309] on div "Janela de atendimento Grade de atendimento Capacidade Transportadoras Veículos …" at bounding box center [478, 229] width 957 height 458
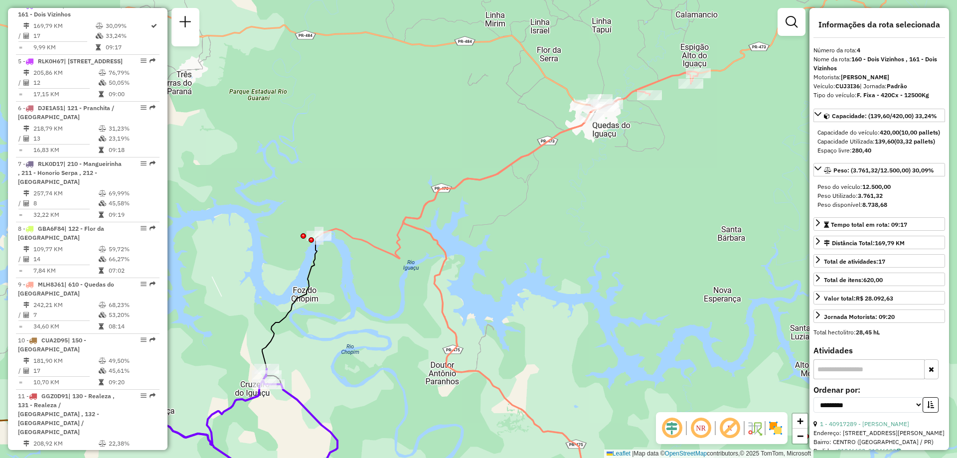
drag, startPoint x: 667, startPoint y: 158, endPoint x: 601, endPoint y: 163, distance: 66.0
click at [601, 163] on div "Janela de atendimento Grade de atendimento Capacidade Transportadoras Veículos …" at bounding box center [478, 229] width 957 height 458
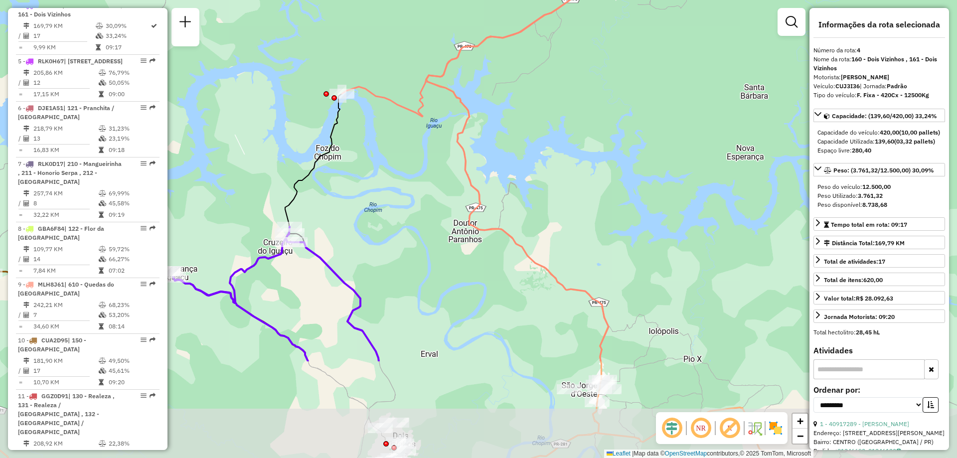
drag, startPoint x: 377, startPoint y: 362, endPoint x: 402, endPoint y: 212, distance: 152.7
click at [404, 213] on div "Janela de atendimento Grade de atendimento Capacidade Transportadoras Veículos …" at bounding box center [478, 229] width 957 height 458
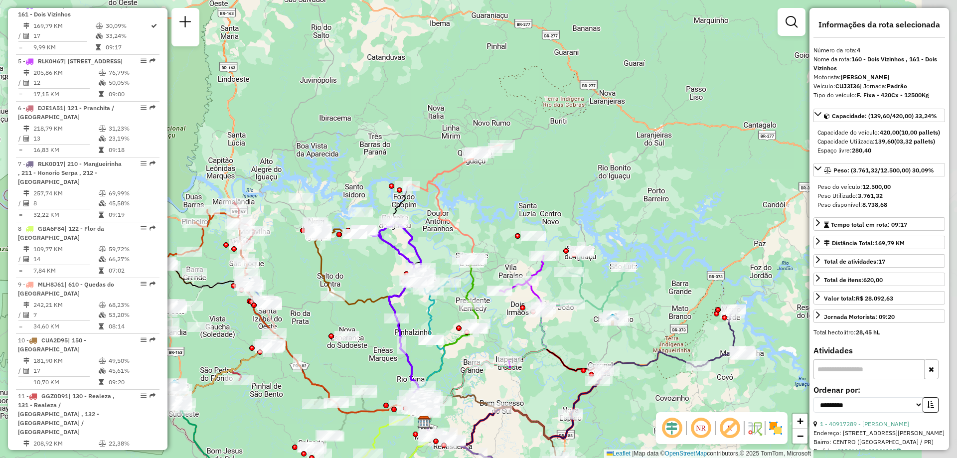
drag, startPoint x: 575, startPoint y: 178, endPoint x: 516, endPoint y: 214, distance: 68.9
click at [516, 216] on div "Janela de atendimento Grade de atendimento Capacidade Transportadoras Veículos …" at bounding box center [478, 229] width 957 height 458
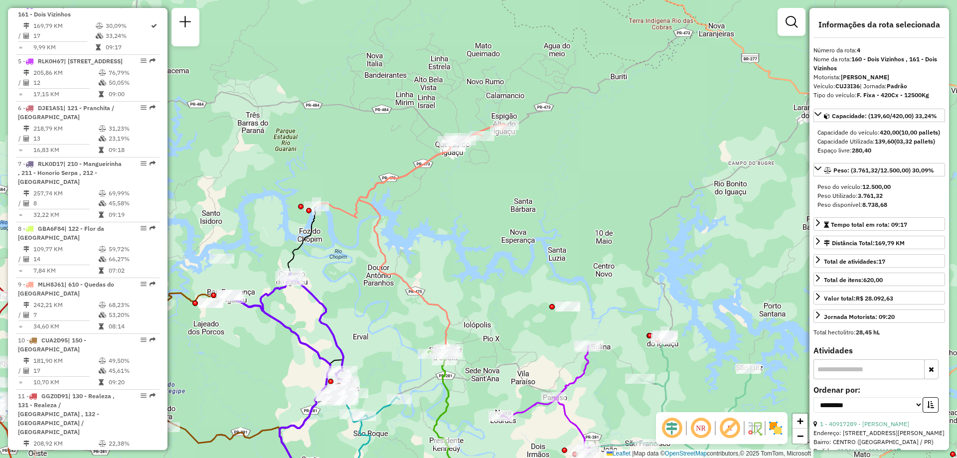
click at [450, 402] on icon at bounding box center [442, 427] width 29 height 154
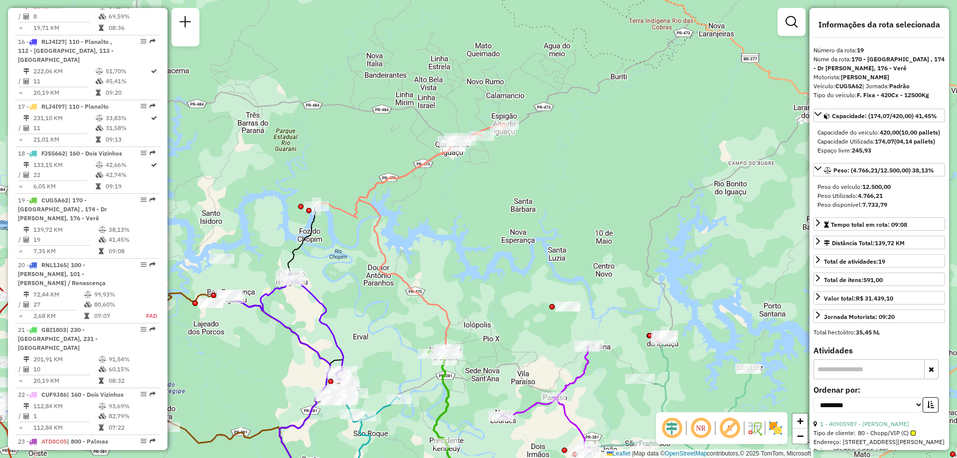
scroll to position [1441, 0]
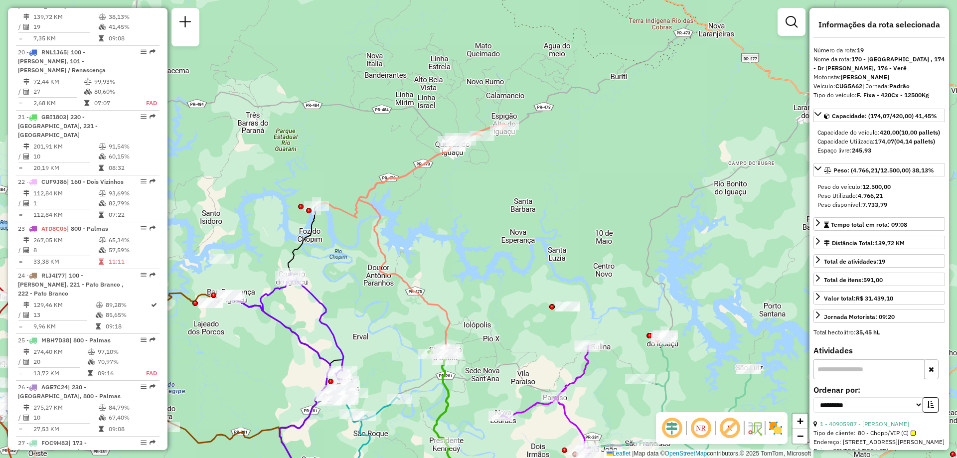
click at [442, 392] on icon at bounding box center [442, 427] width 29 height 154
click at [449, 402] on icon at bounding box center [442, 427] width 29 height 154
click at [509, 413] on span "Exibir somente esta rota" at bounding box center [510, 411] width 89 height 8
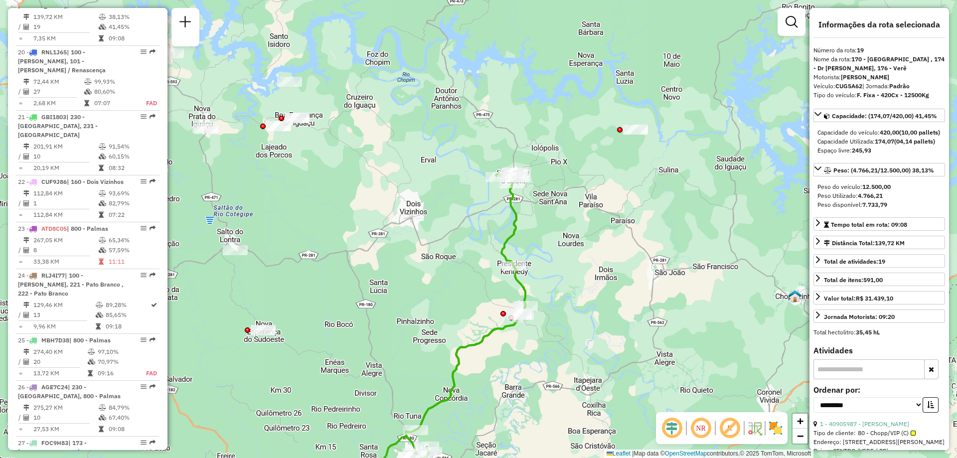
drag, startPoint x: 566, startPoint y: 133, endPoint x: 522, endPoint y: 206, distance: 85.7
click at [539, 240] on div "Janela de atendimento Grade de atendimento Capacidade Transportadoras Veículos …" at bounding box center [478, 229] width 957 height 458
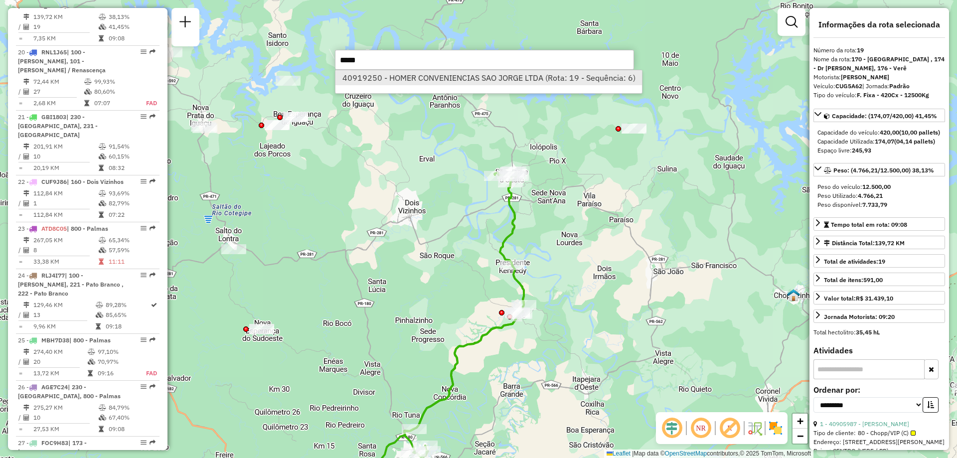
type input "*****"
click at [441, 79] on li "40919250 - HOMER CONVENIENCIAS SAO JORGE LTDA (Rota: 19 - Sequência: 6)" at bounding box center [489, 77] width 307 height 15
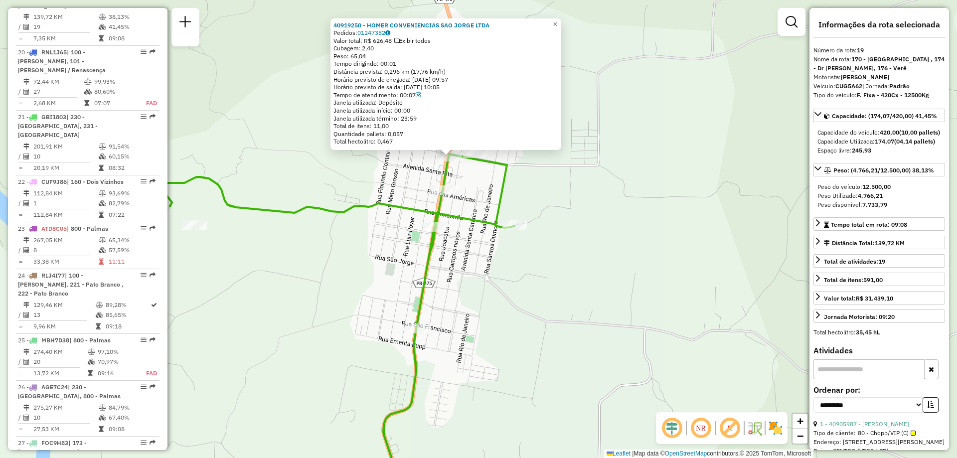
drag, startPoint x: 458, startPoint y: 152, endPoint x: 464, endPoint y: 211, distance: 59.6
click at [466, 214] on icon at bounding box center [338, 376] width 353 height 445
